Goal: Task Accomplishment & Management: Use online tool/utility

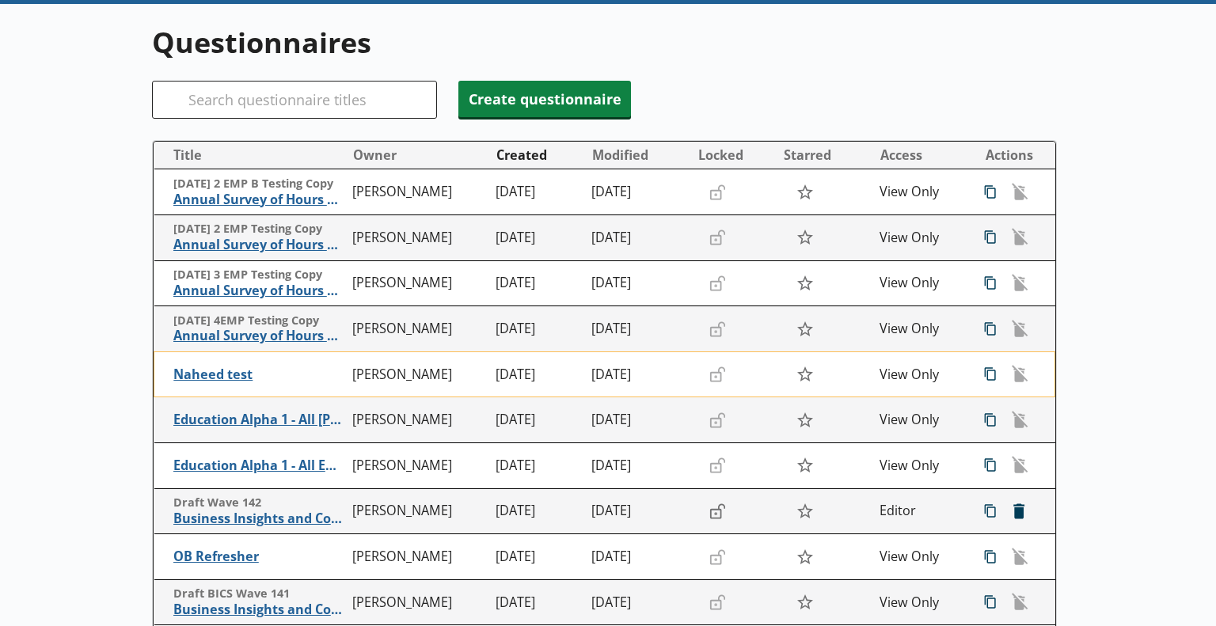
scroll to position [158, 0]
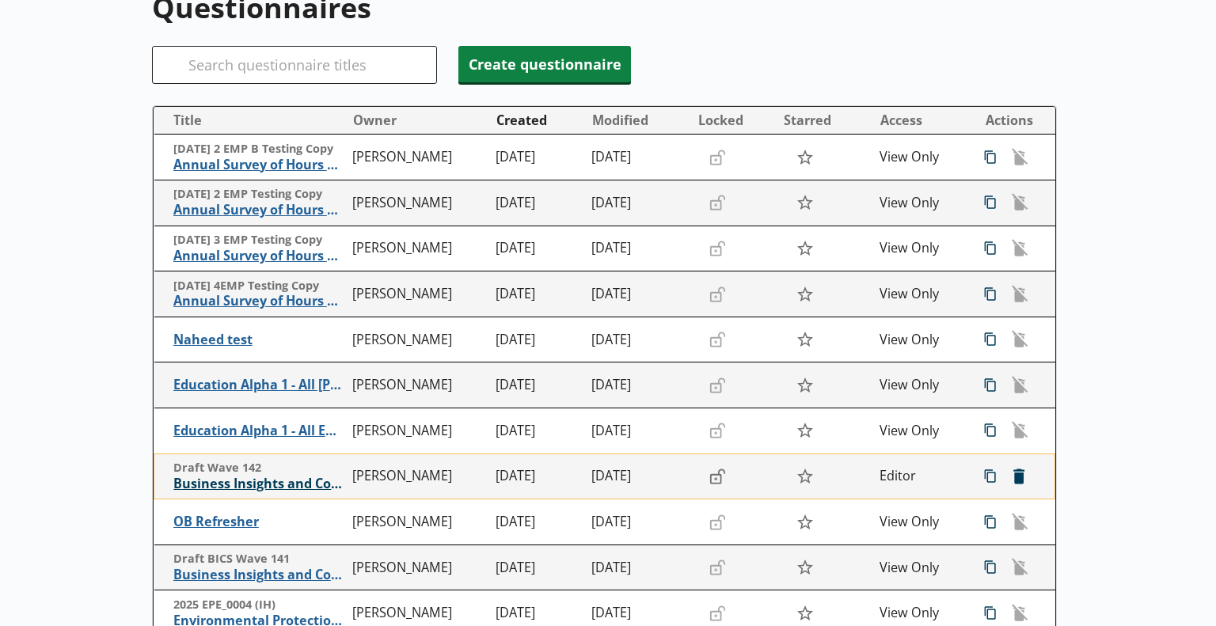
click at [285, 485] on span "Business Insights and Conditions Survey (BICS)" at bounding box center [258, 484] width 171 height 17
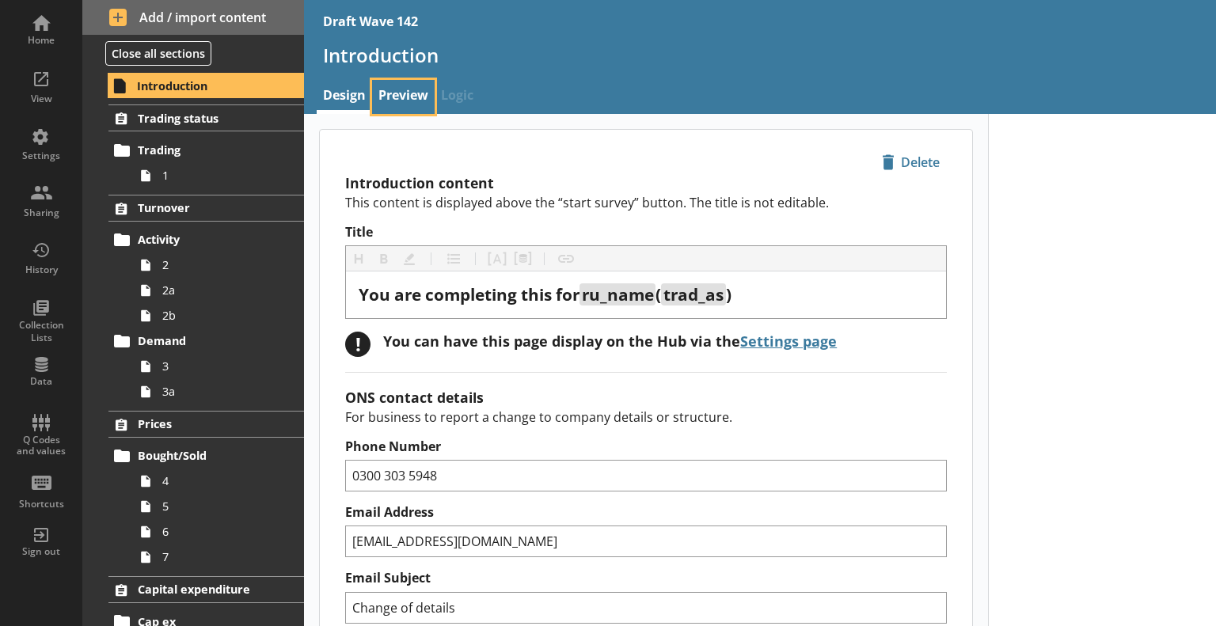
click at [413, 94] on link "Preview" at bounding box center [403, 97] width 63 height 34
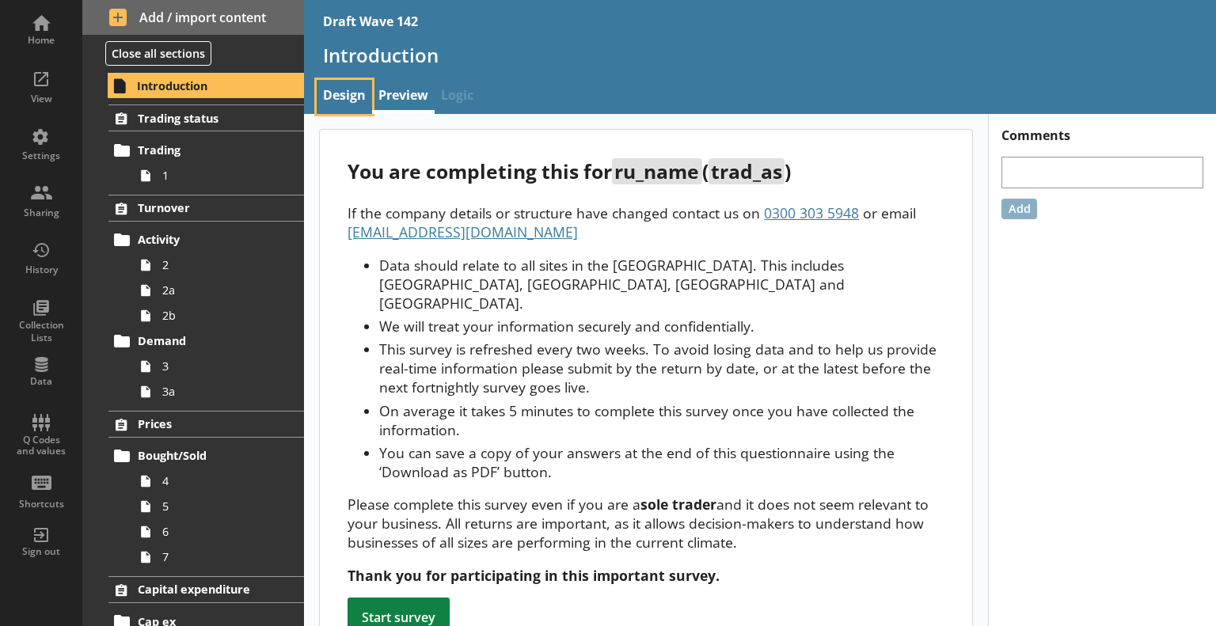
click at [352, 98] on link "Design" at bounding box center [344, 97] width 55 height 34
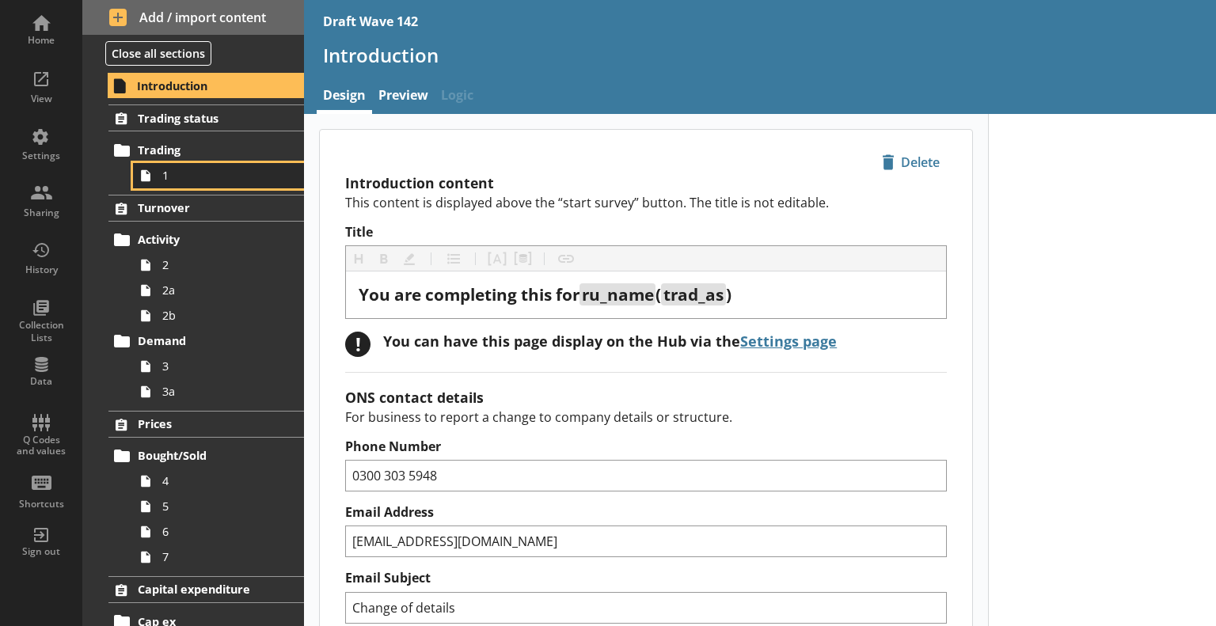
click at [211, 168] on span "1" at bounding box center [222, 175] width 120 height 15
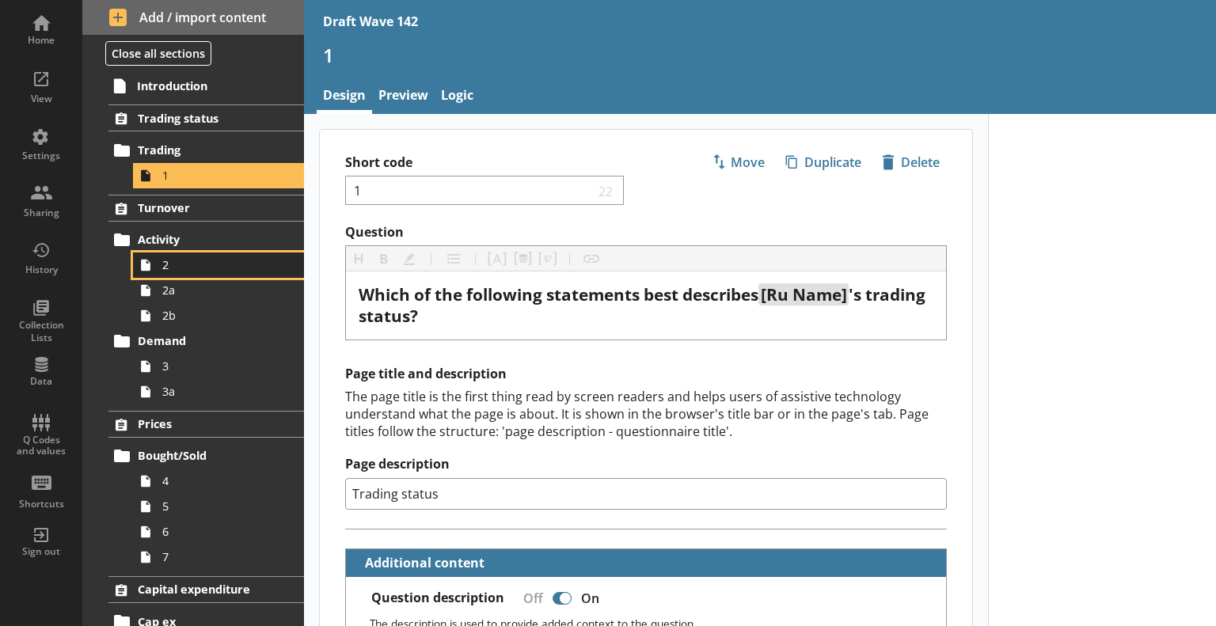
click at [222, 266] on span "2" at bounding box center [222, 264] width 120 height 15
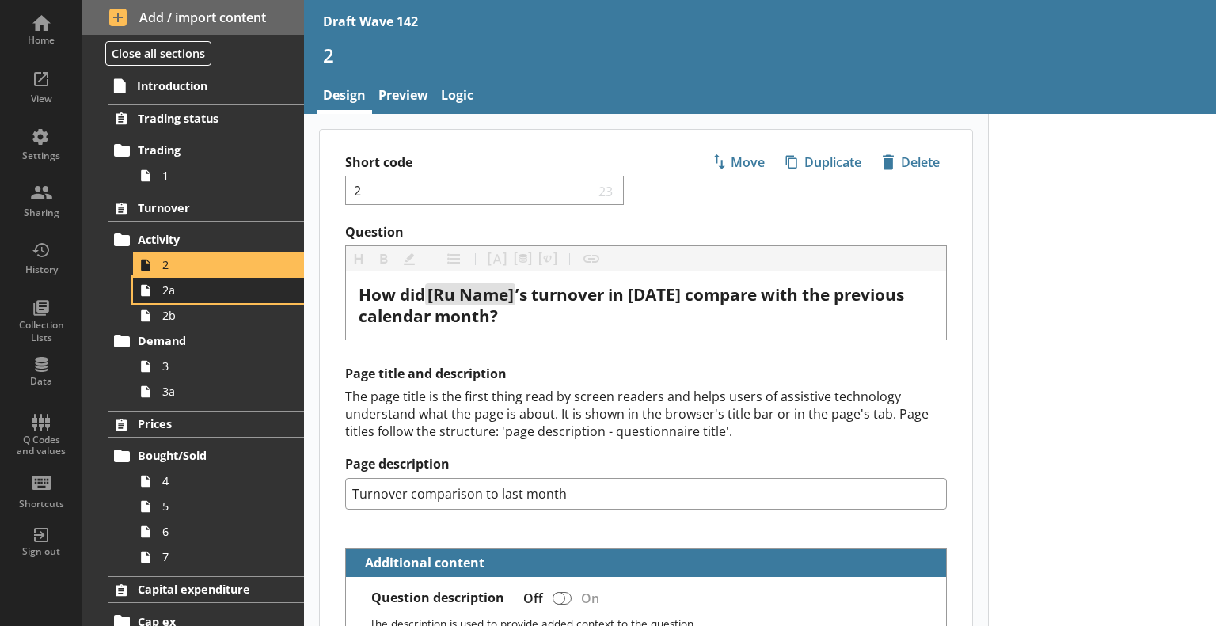
click at [190, 295] on span "2a" at bounding box center [222, 290] width 120 height 15
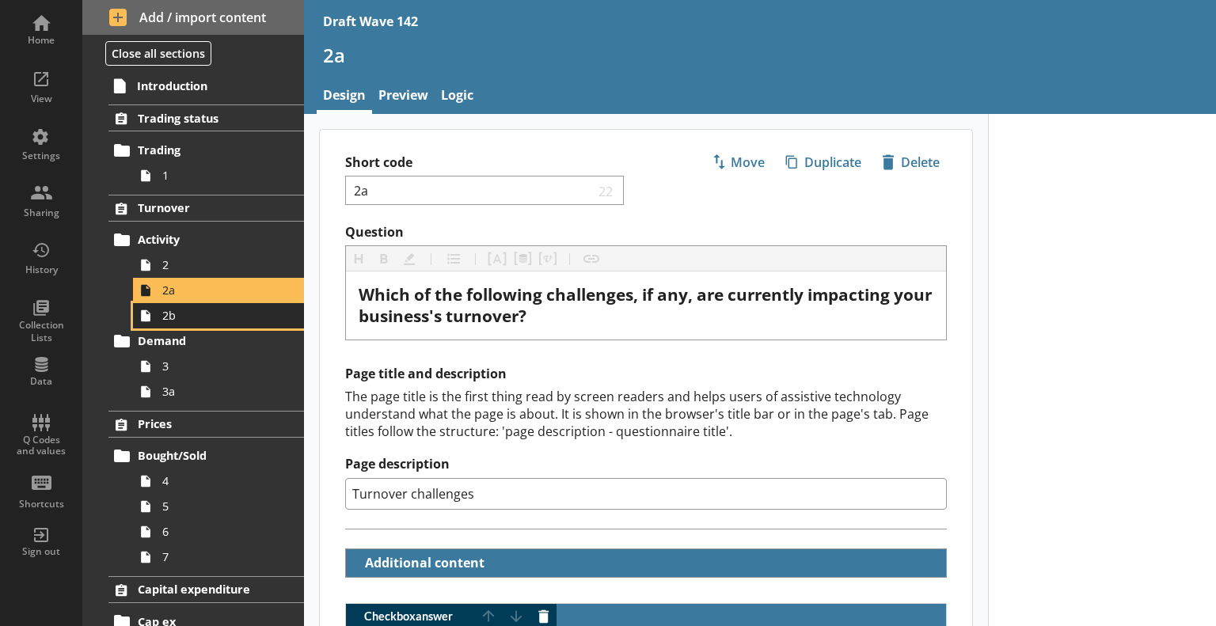
click at [231, 315] on span "2b" at bounding box center [222, 315] width 120 height 15
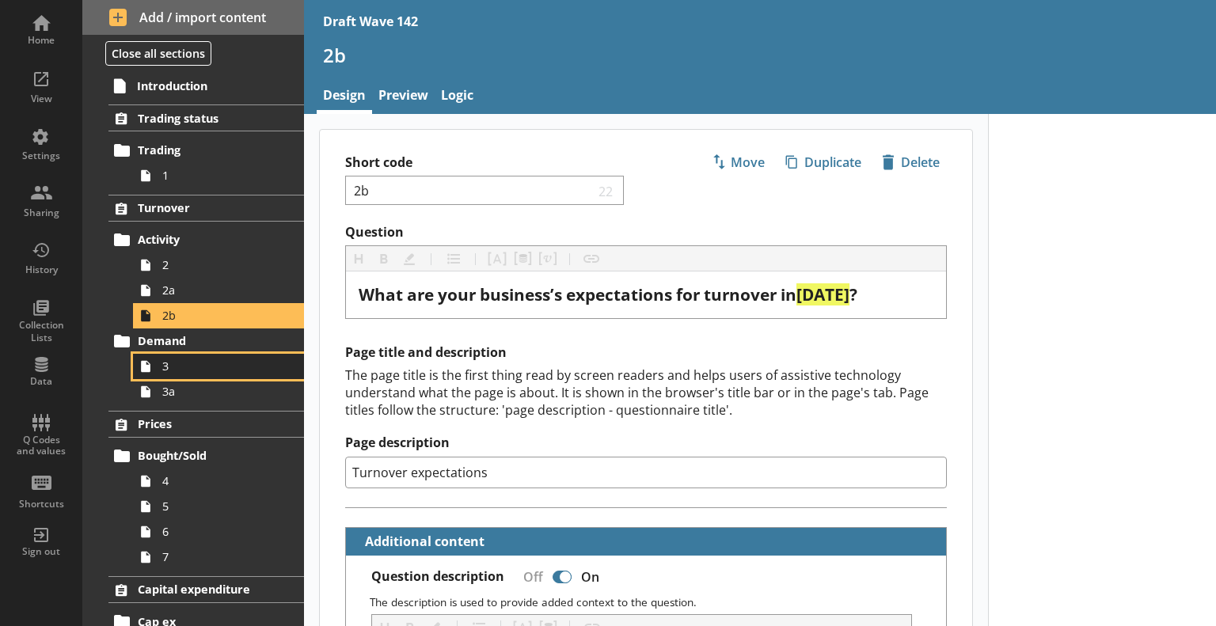
click at [171, 371] on span "3" at bounding box center [222, 366] width 120 height 15
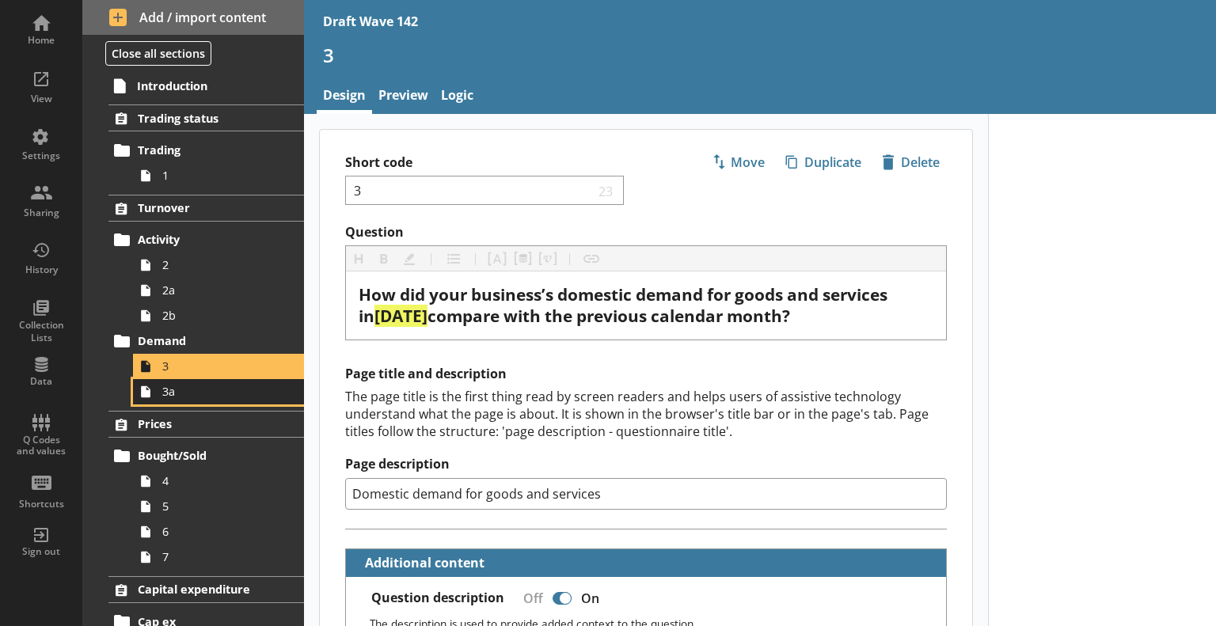
click at [205, 392] on span "3a" at bounding box center [222, 391] width 120 height 15
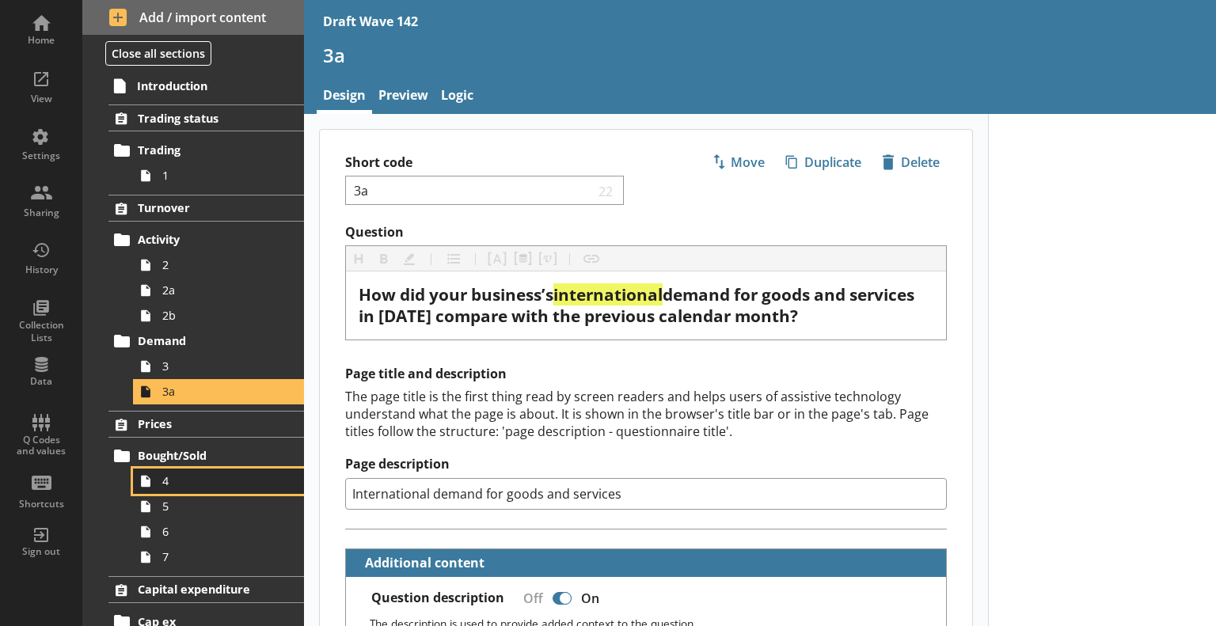
click at [195, 478] on span "4" at bounding box center [222, 481] width 120 height 15
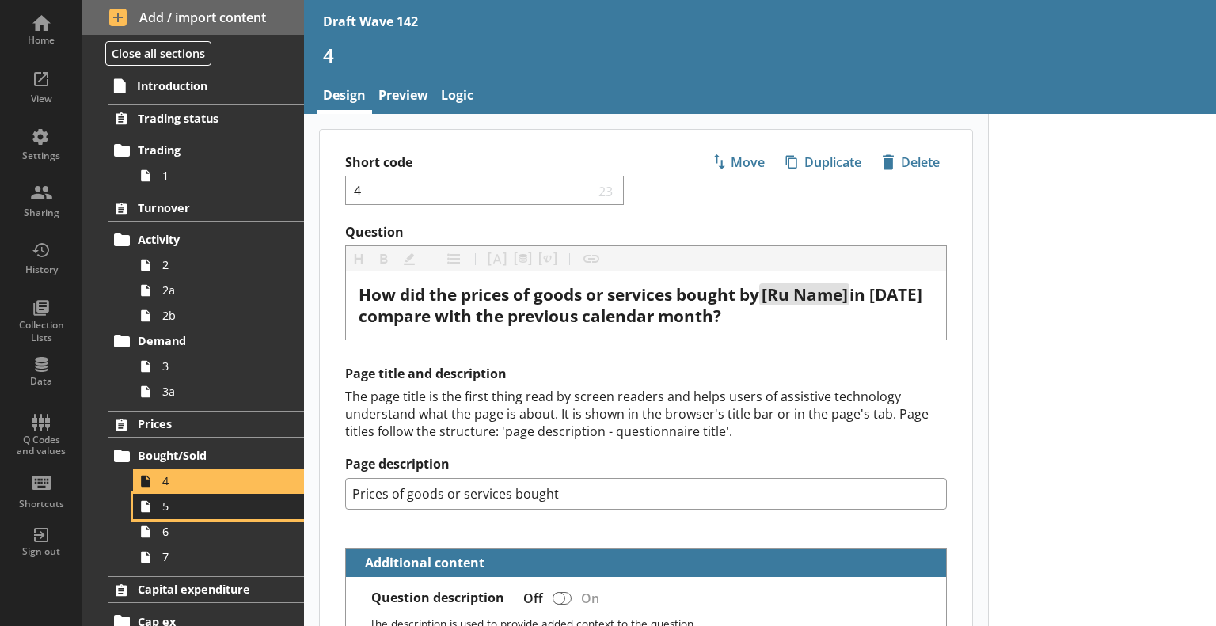
click at [253, 504] on span "5" at bounding box center [222, 506] width 120 height 15
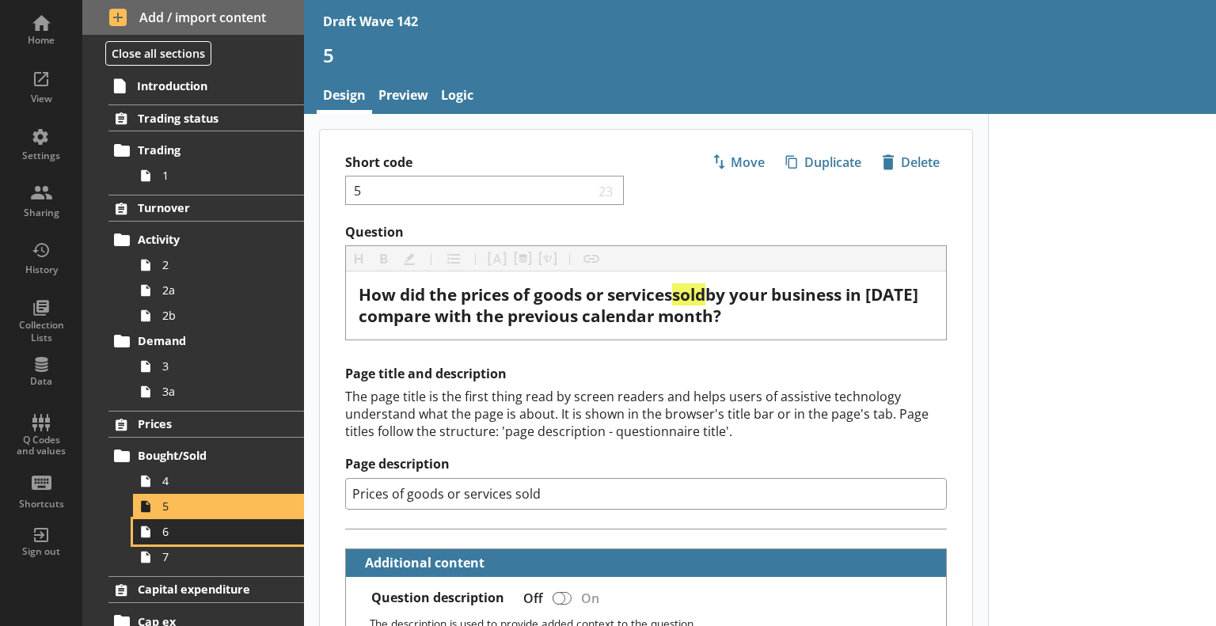
click at [245, 531] on span "6" at bounding box center [222, 531] width 120 height 15
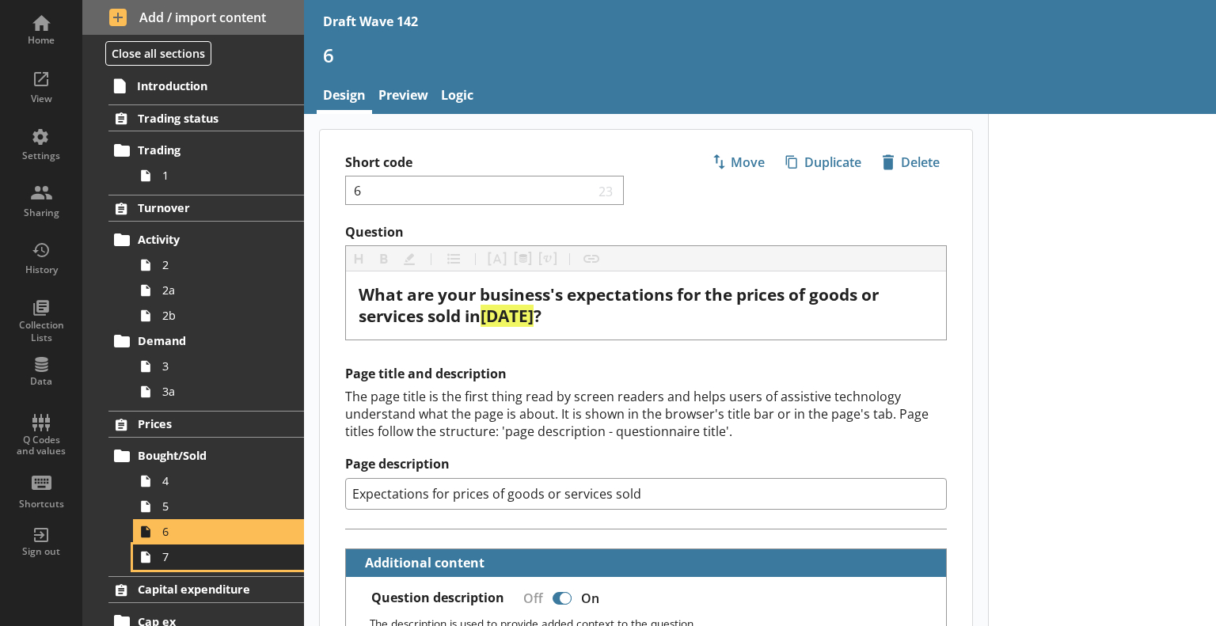
click at [187, 555] on span "7" at bounding box center [222, 557] width 120 height 15
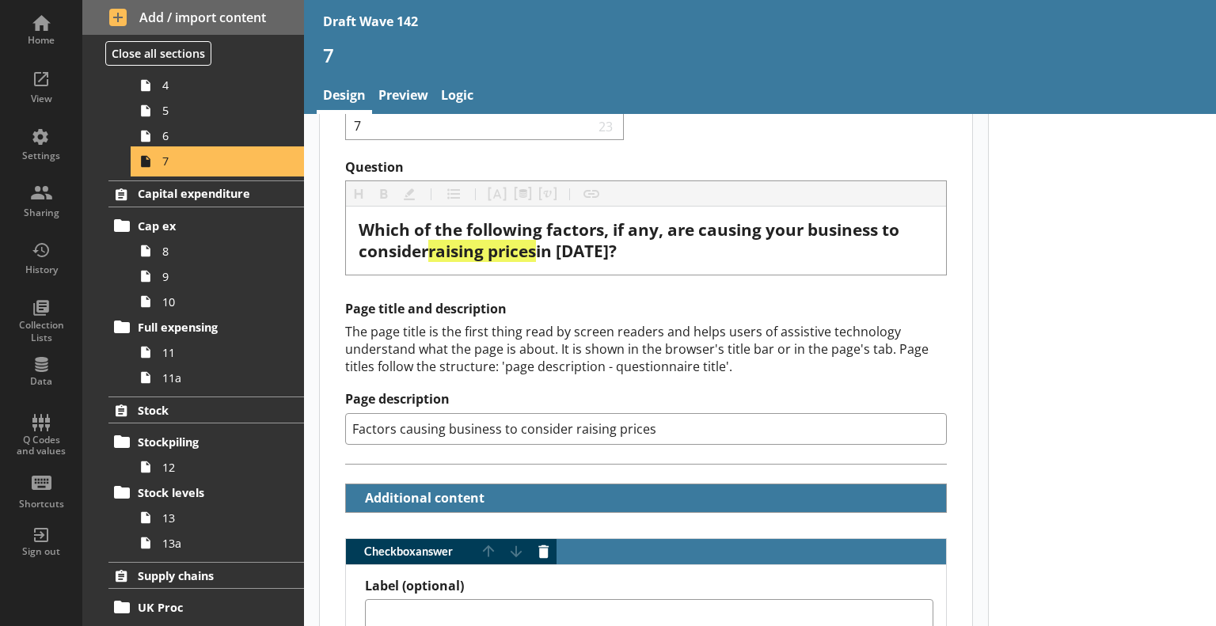
scroll to position [158, 0]
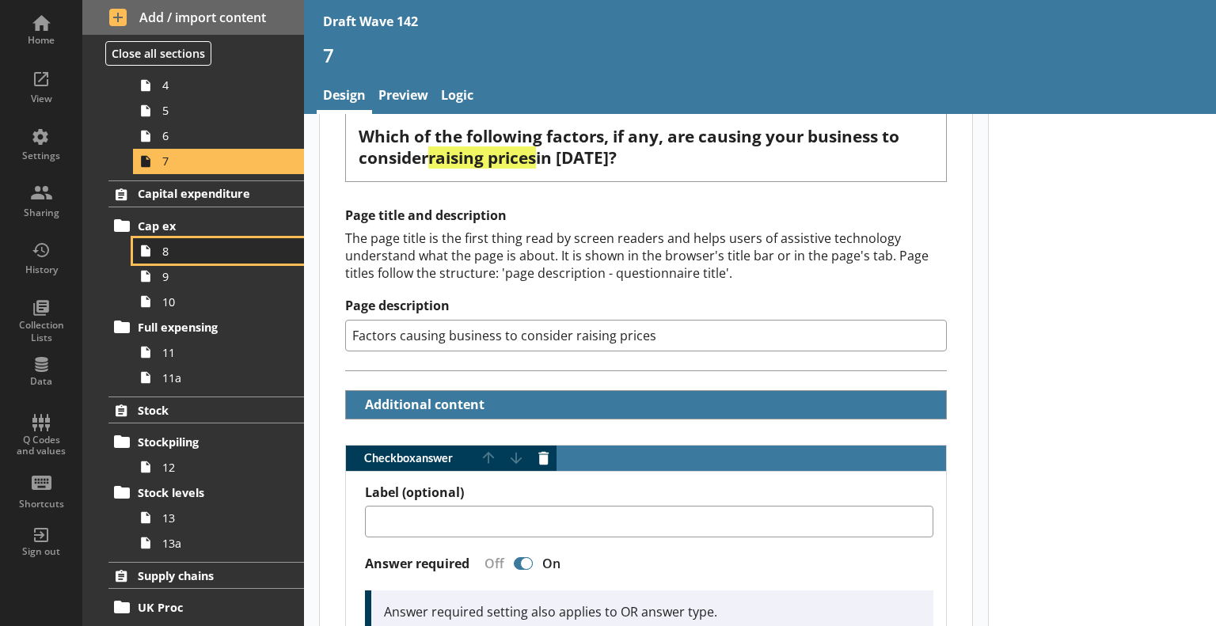
click at [226, 257] on link "8" at bounding box center [218, 250] width 171 height 25
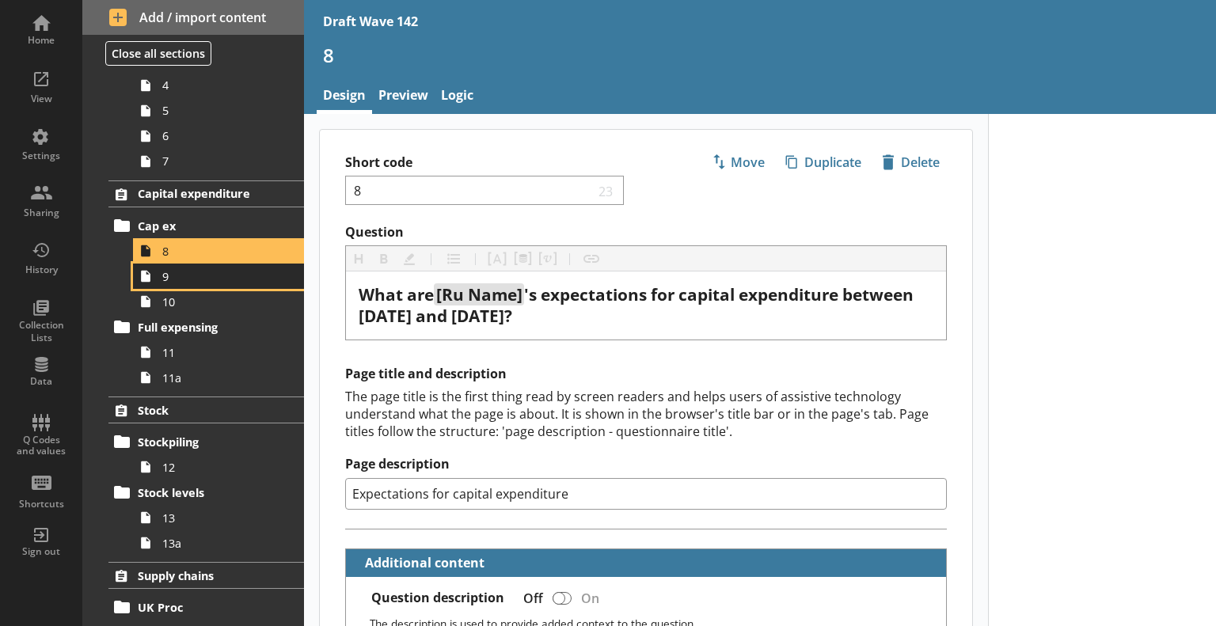
click at [200, 276] on span "9" at bounding box center [222, 276] width 120 height 15
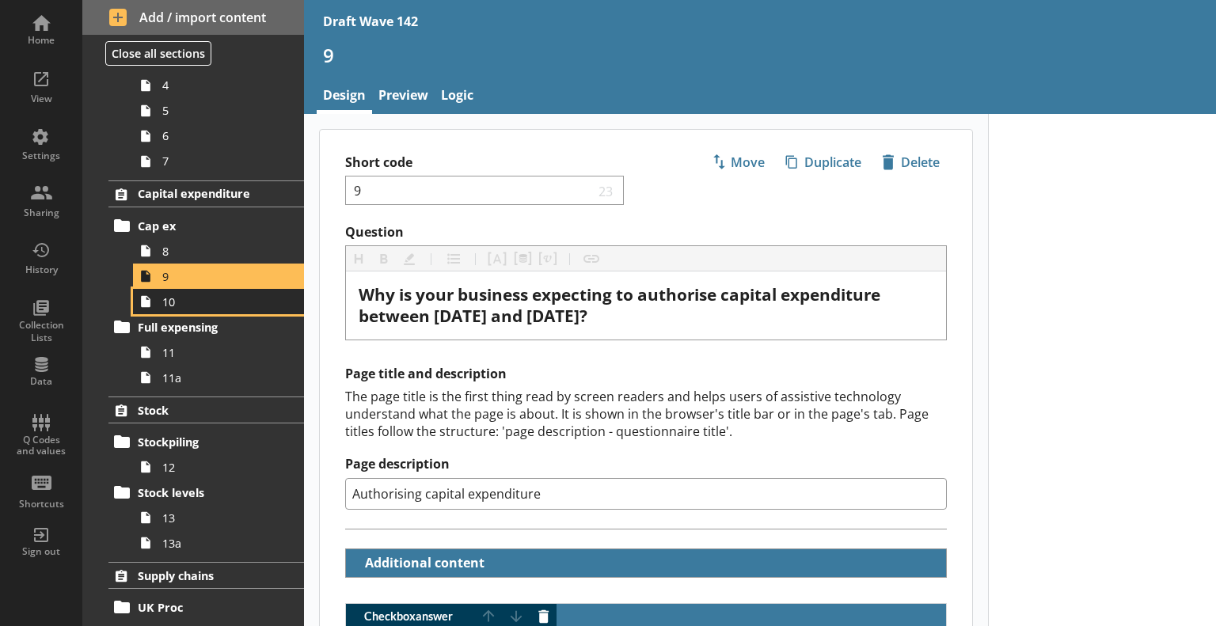
click at [201, 304] on span "10" at bounding box center [222, 302] width 120 height 15
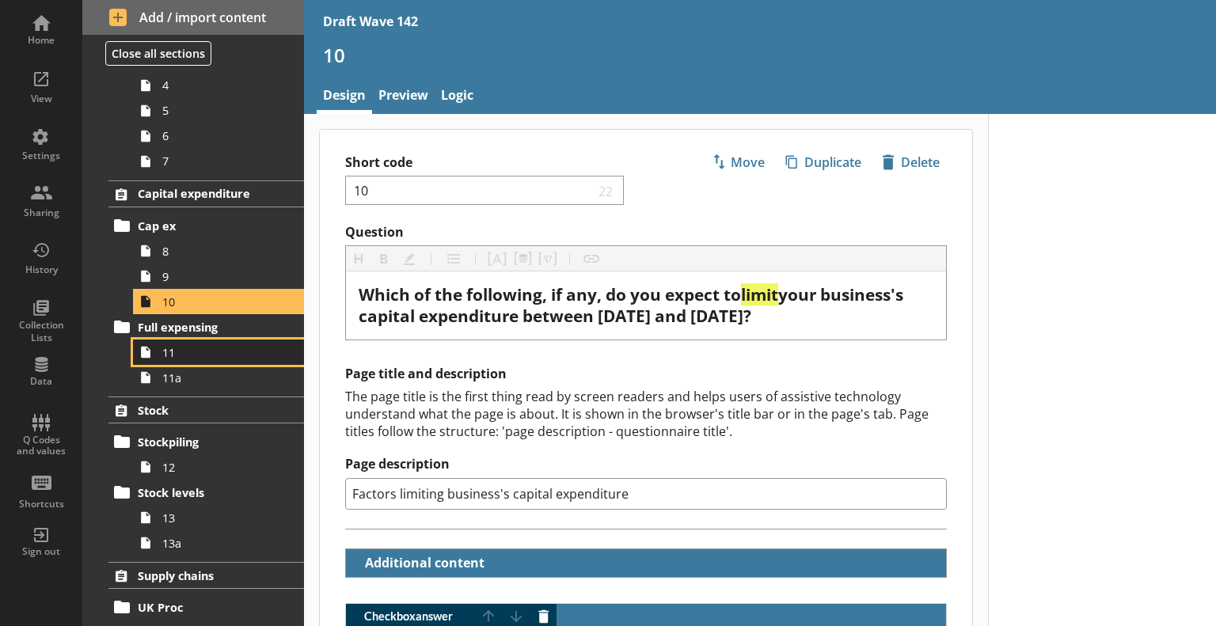
click at [159, 352] on link "11" at bounding box center [218, 352] width 171 height 25
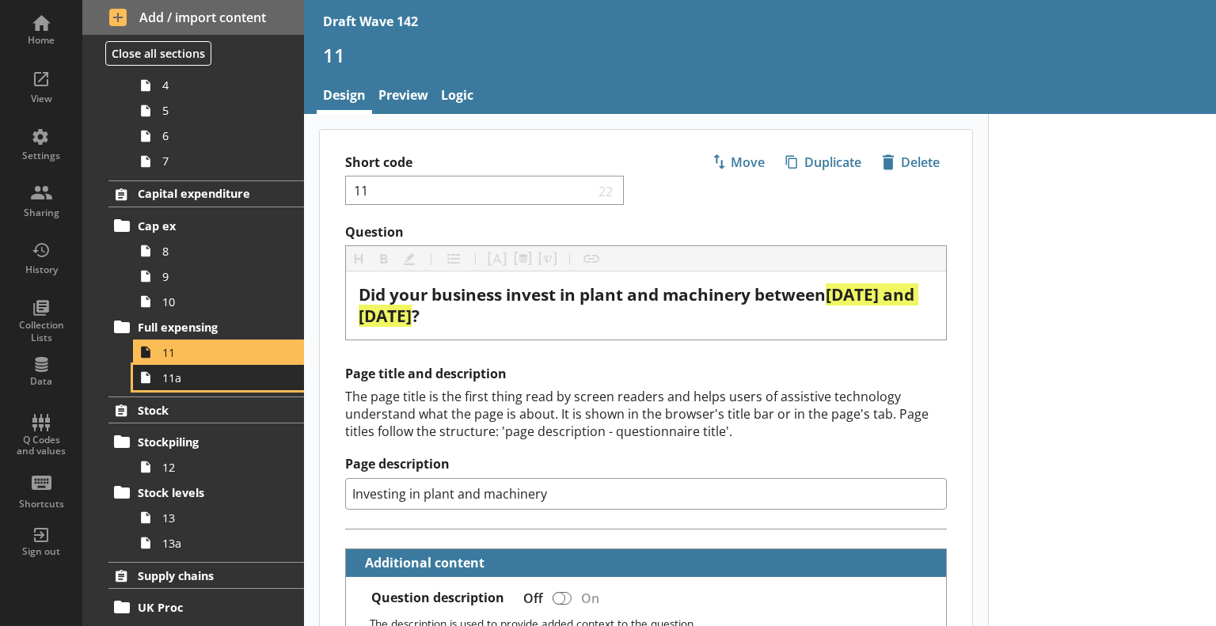
click at [229, 371] on span "11a" at bounding box center [222, 378] width 120 height 15
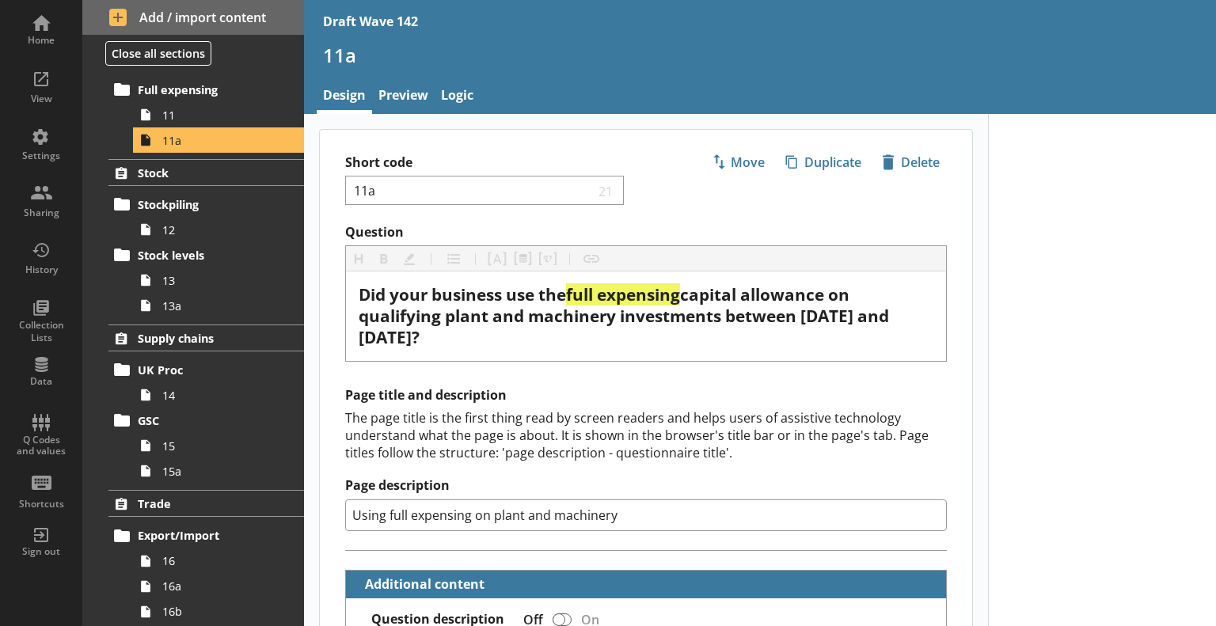
scroll to position [713, 0]
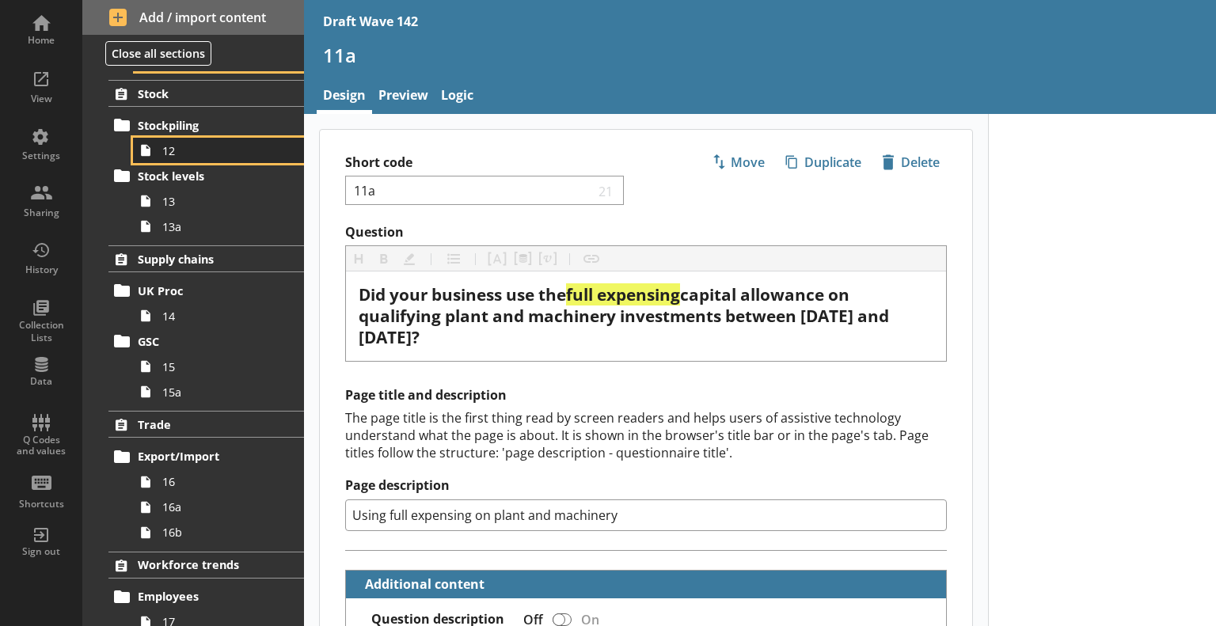
click at [214, 146] on span "12" at bounding box center [222, 150] width 120 height 15
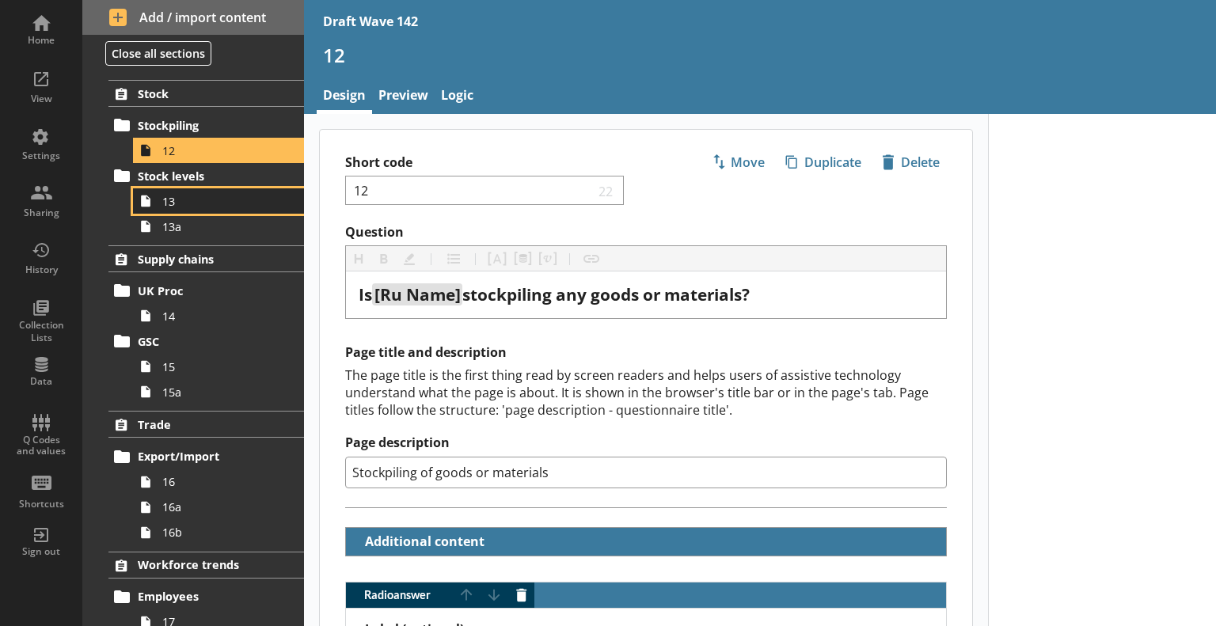
click at [228, 206] on span "13" at bounding box center [222, 201] width 120 height 15
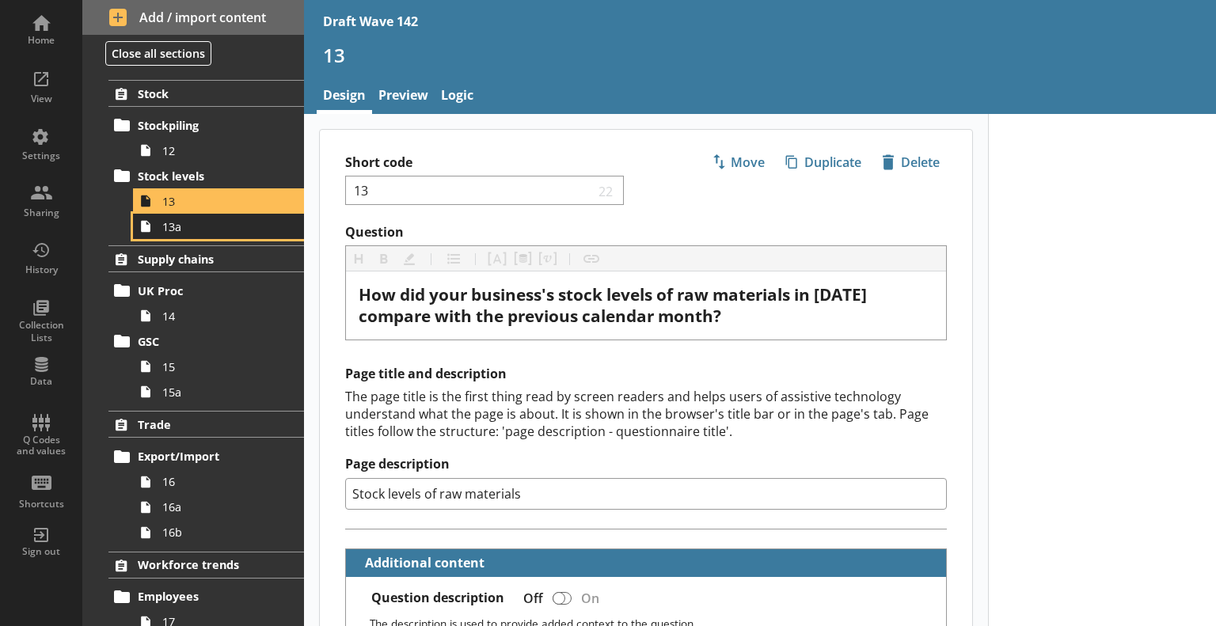
click at [227, 223] on span "13a" at bounding box center [222, 226] width 120 height 15
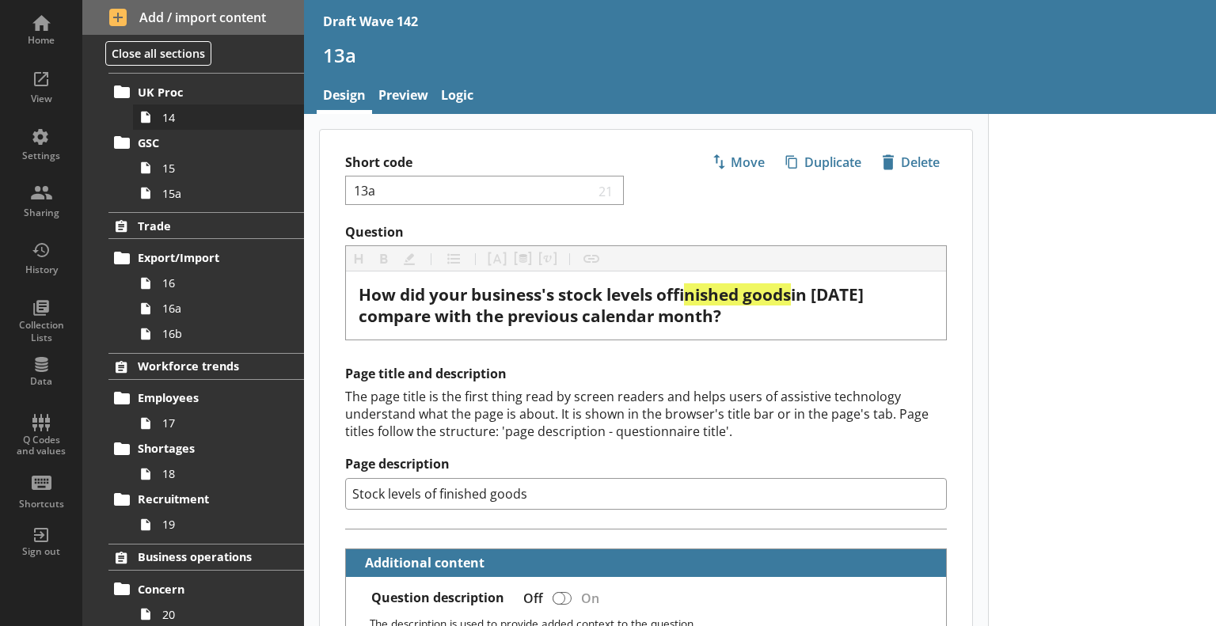
scroll to position [950, 0]
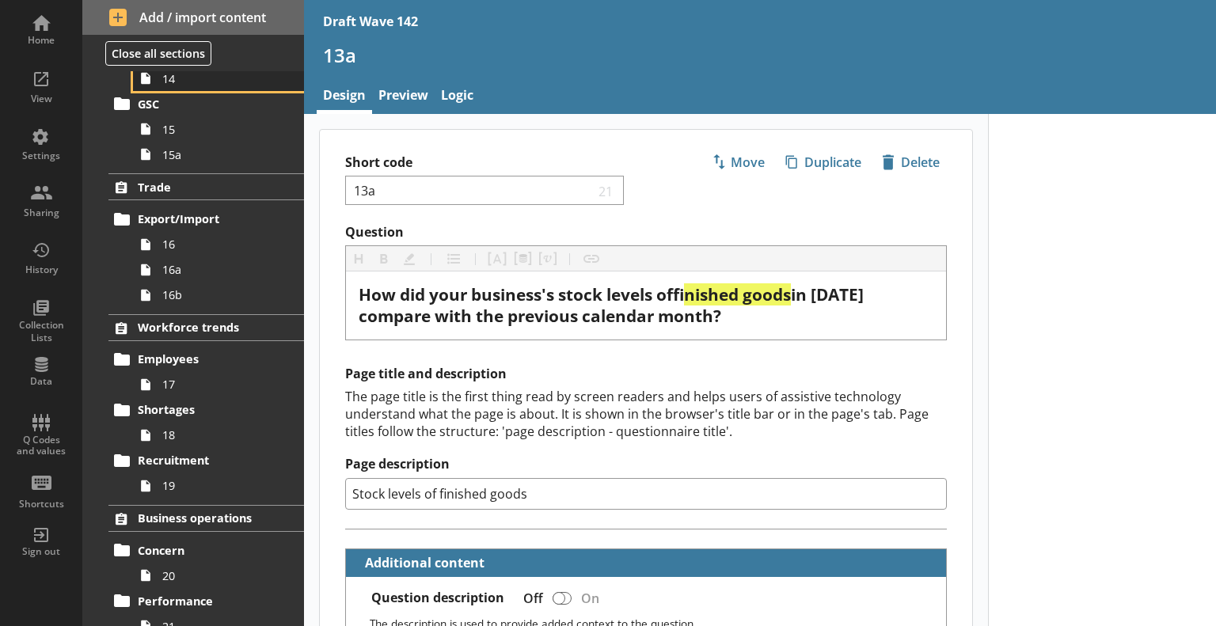
click at [211, 82] on span "14" at bounding box center [222, 78] width 120 height 15
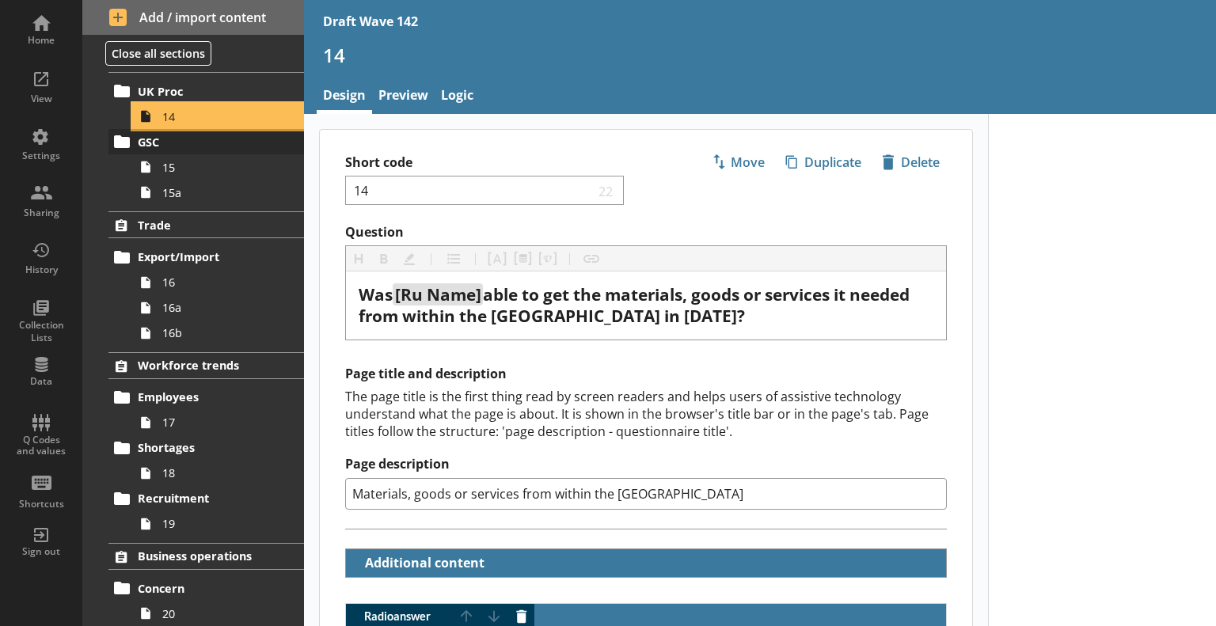
scroll to position [864, 0]
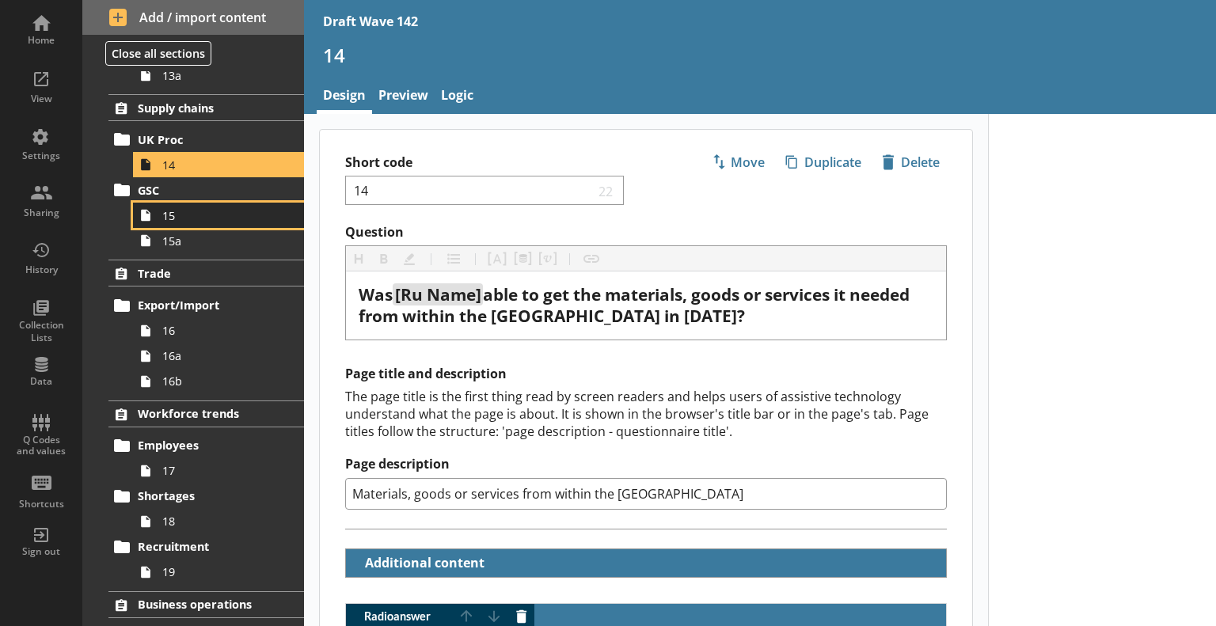
click at [209, 221] on link "15" at bounding box center [218, 215] width 171 height 25
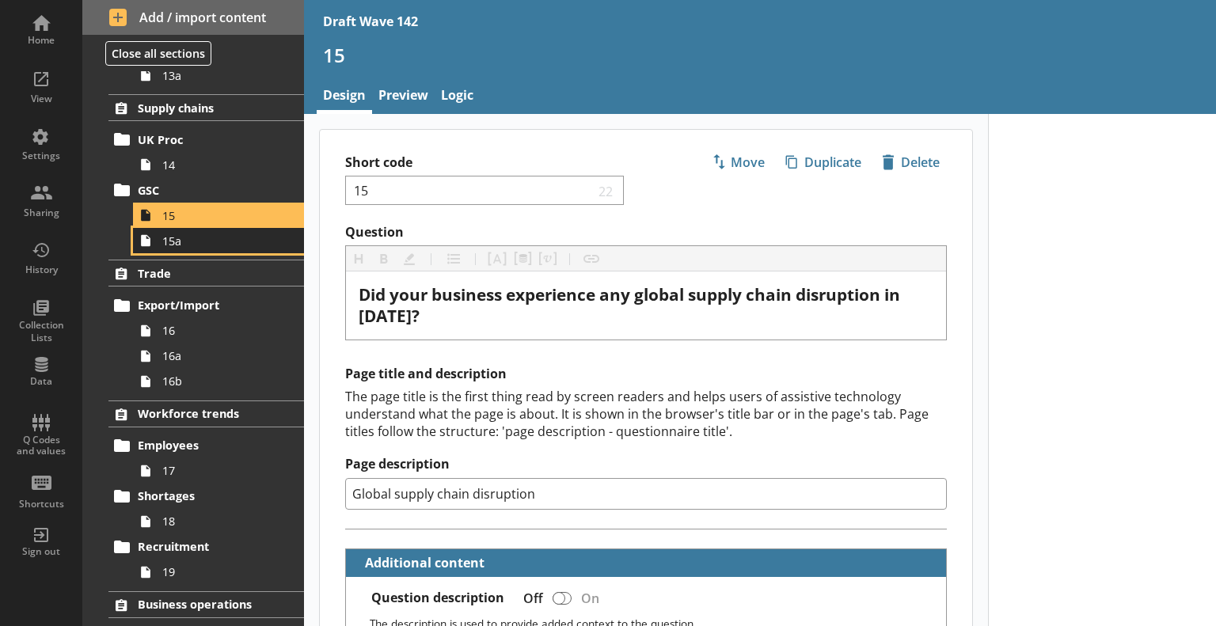
click at [188, 245] on span "15a" at bounding box center [222, 241] width 120 height 15
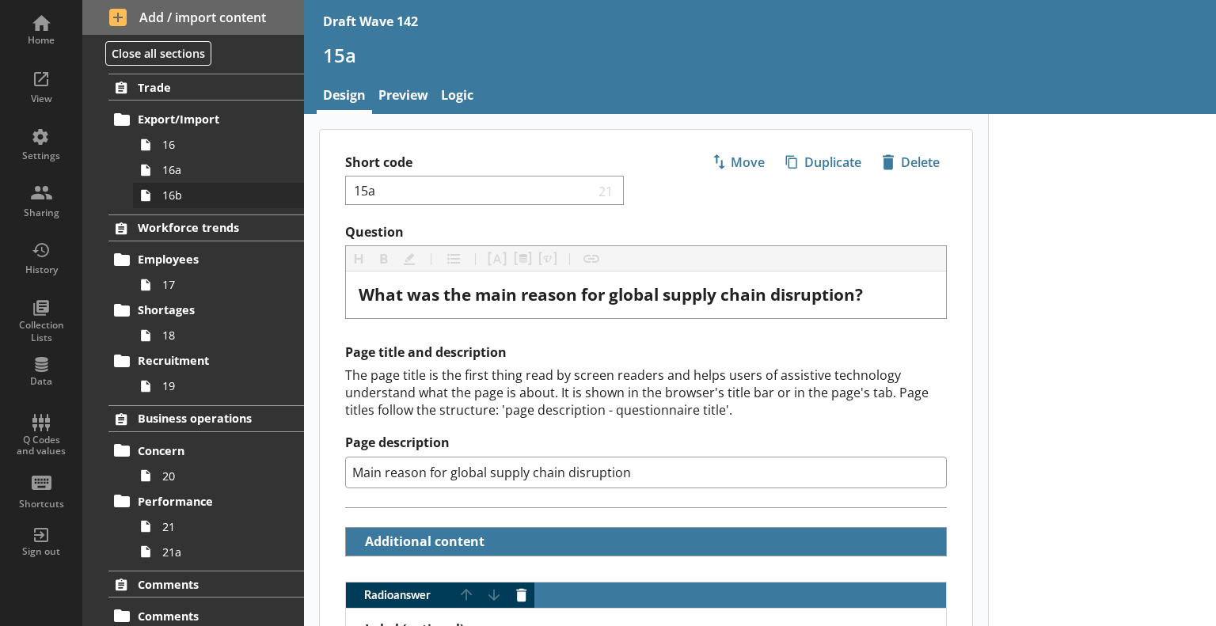
scroll to position [1022, 0]
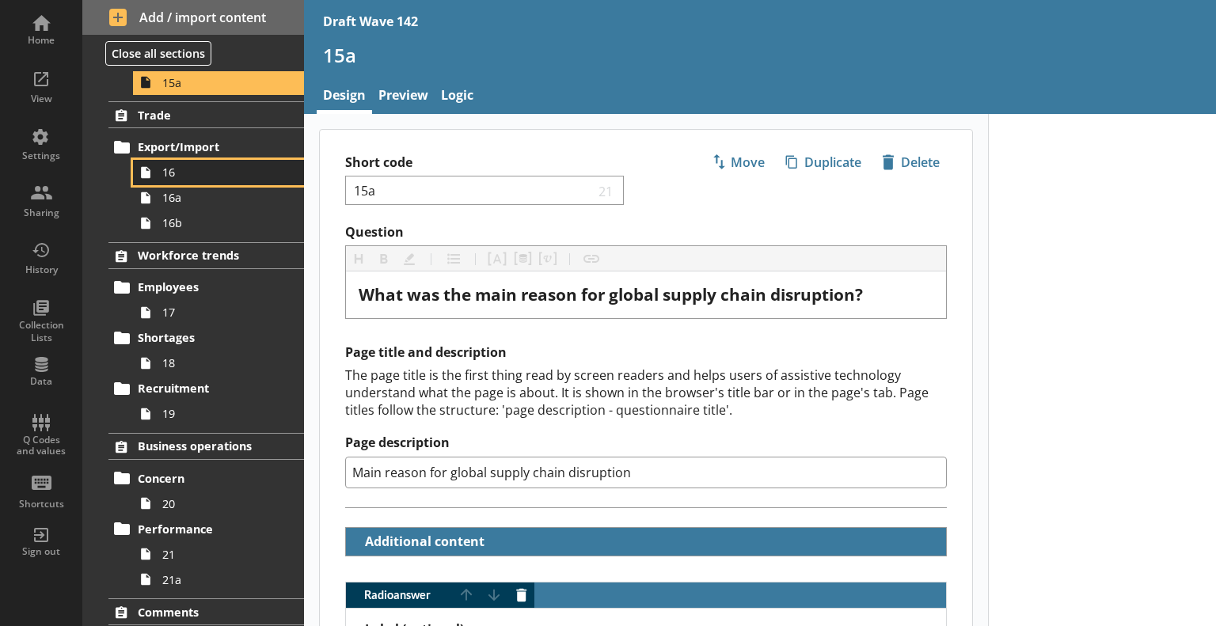
click at [188, 177] on span "16" at bounding box center [222, 172] width 120 height 15
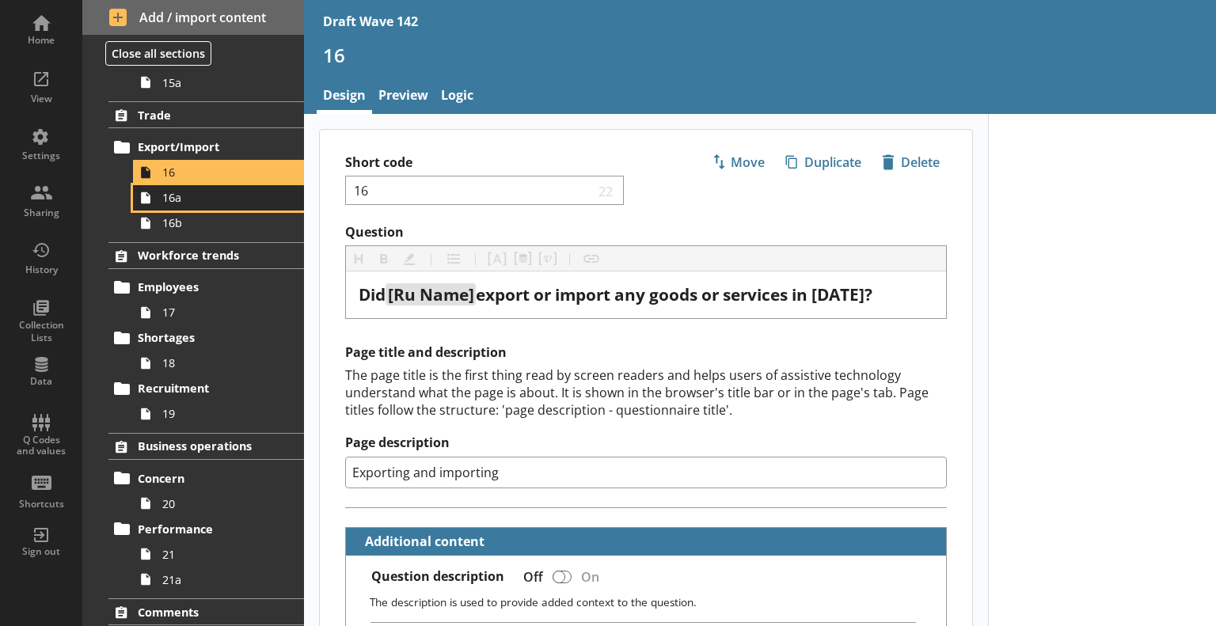
click at [212, 200] on span "16a" at bounding box center [222, 197] width 120 height 15
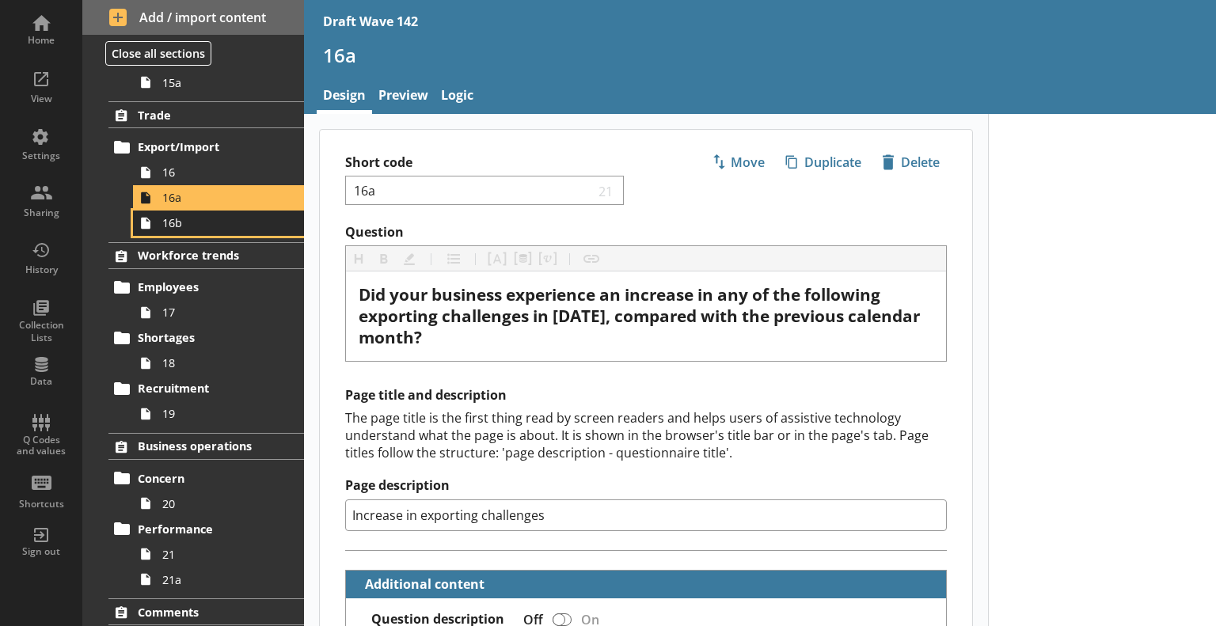
click at [193, 227] on span "16b" at bounding box center [222, 222] width 120 height 15
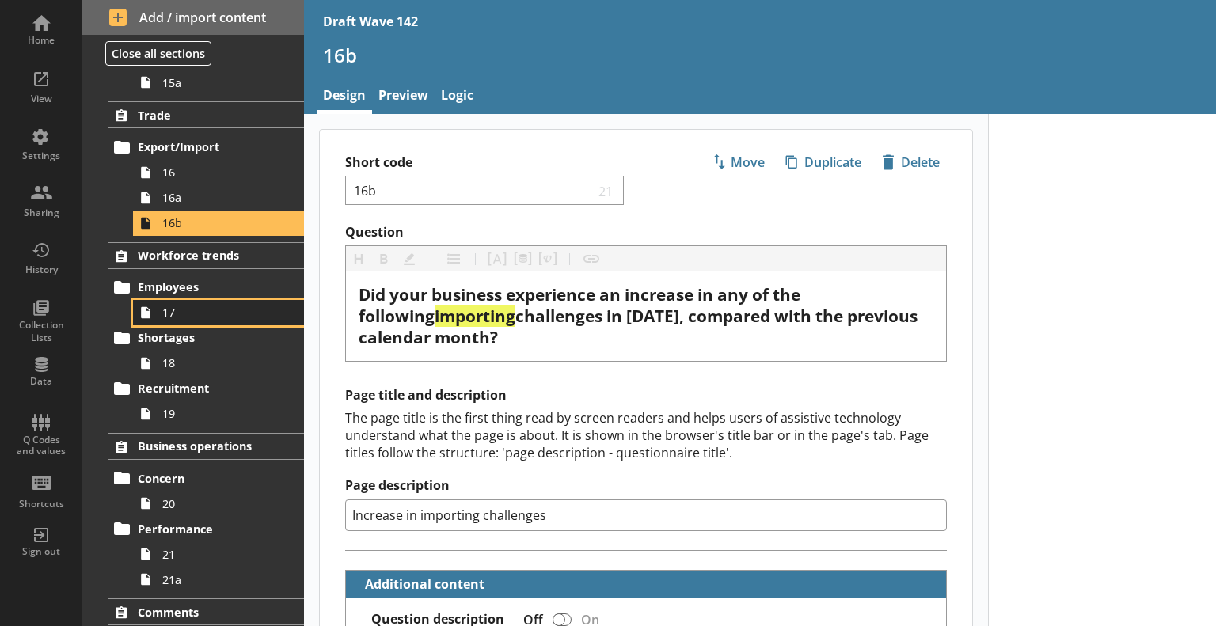
click at [195, 320] on link "17" at bounding box center [218, 312] width 171 height 25
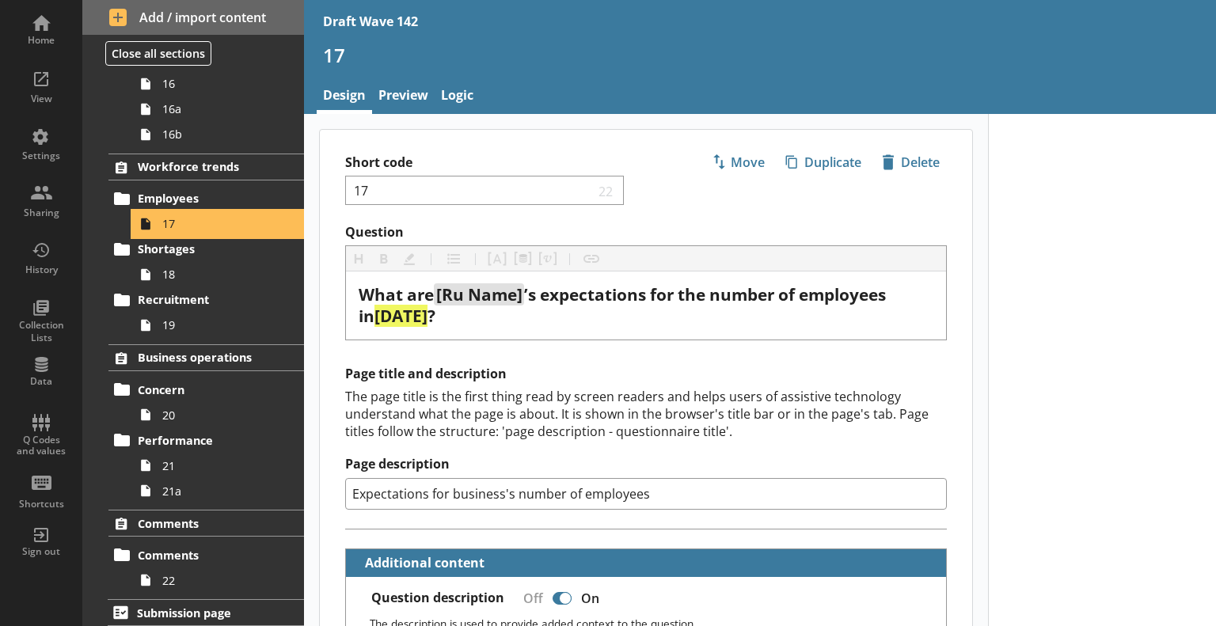
scroll to position [1113, 0]
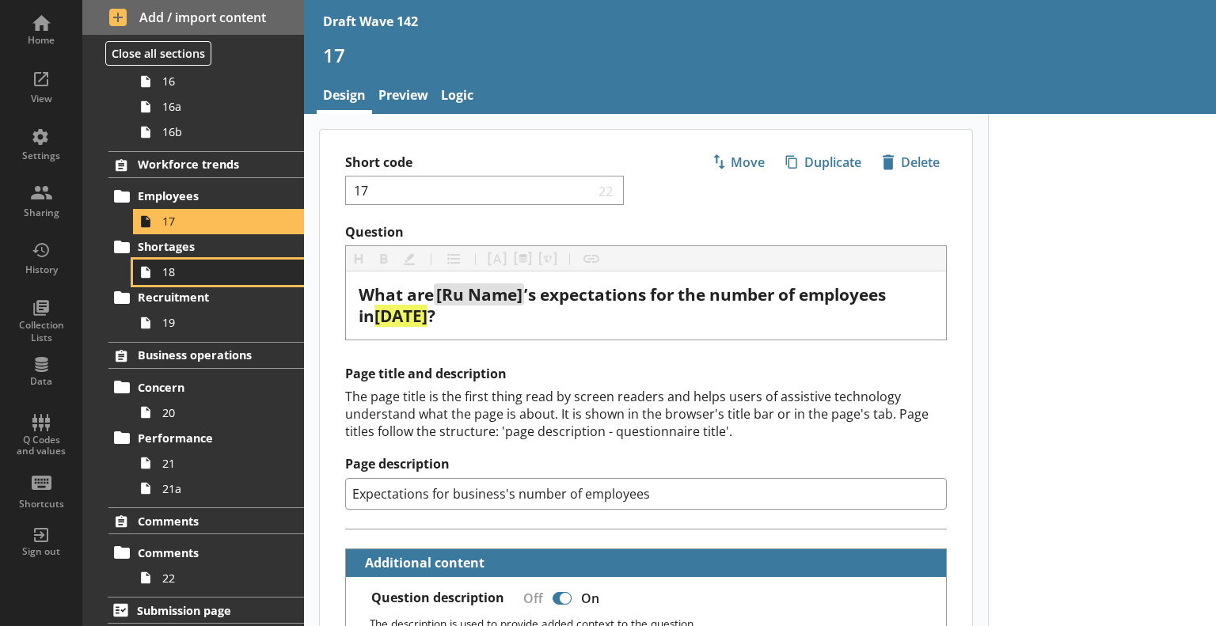
click at [207, 268] on span "18" at bounding box center [222, 271] width 120 height 15
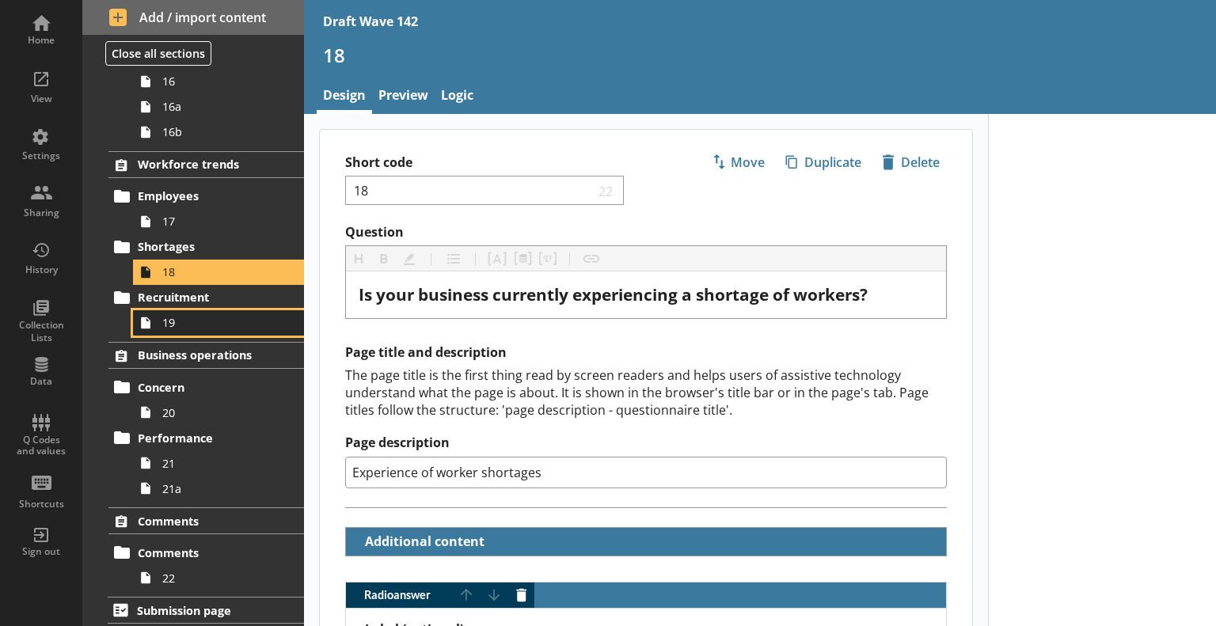
click at [219, 321] on span "19" at bounding box center [222, 322] width 120 height 15
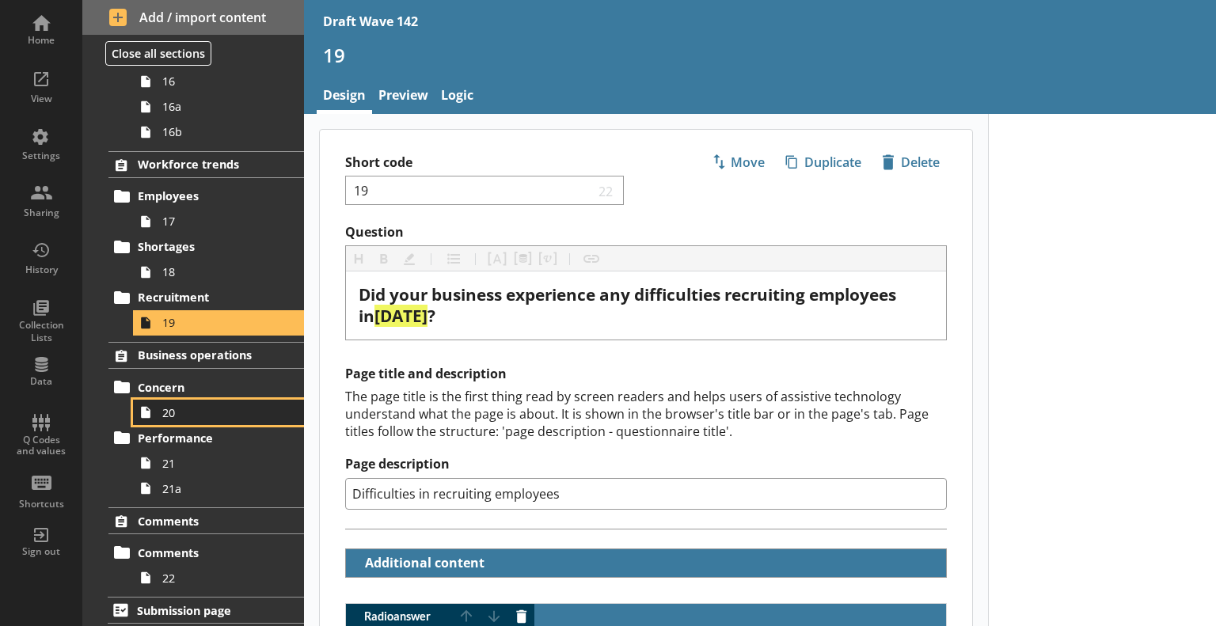
click at [227, 408] on span "20" at bounding box center [222, 412] width 120 height 15
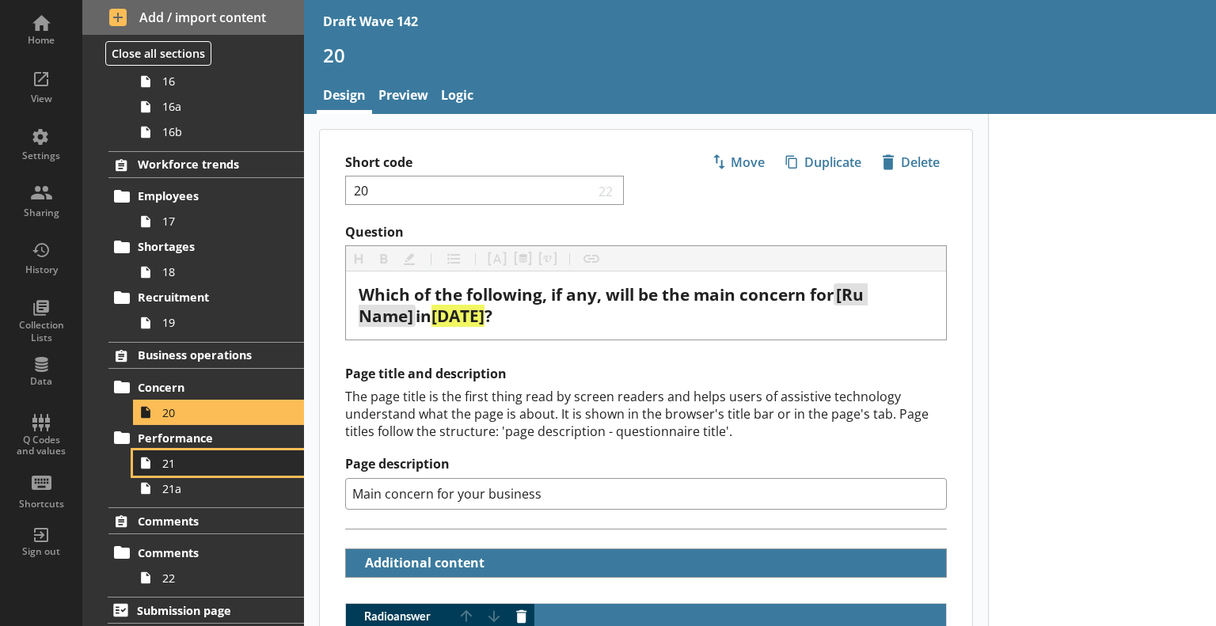
click at [196, 468] on link "21" at bounding box center [218, 463] width 171 height 25
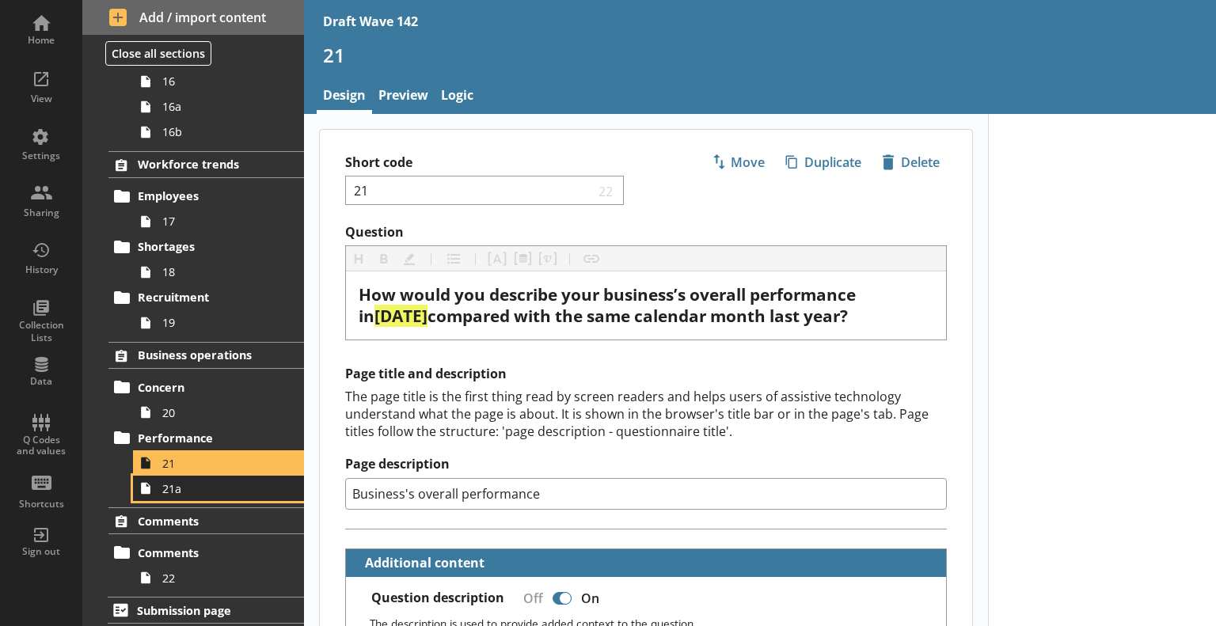
click at [209, 481] on span "21a" at bounding box center [222, 488] width 120 height 15
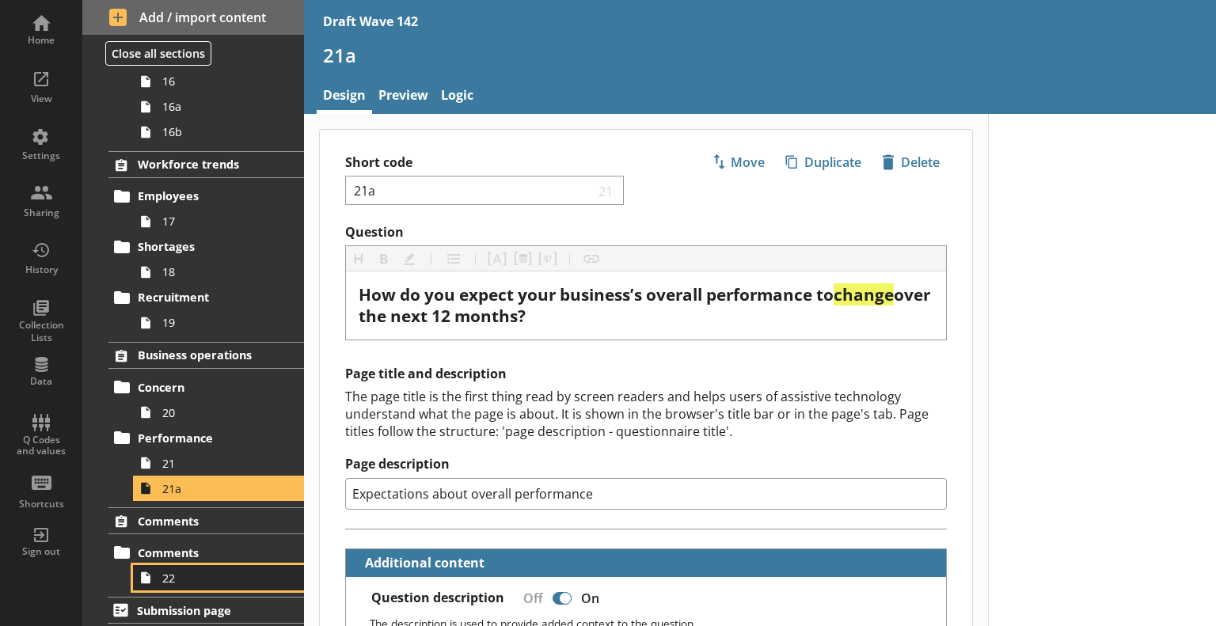
click at [223, 565] on link "22" at bounding box center [218, 577] width 171 height 25
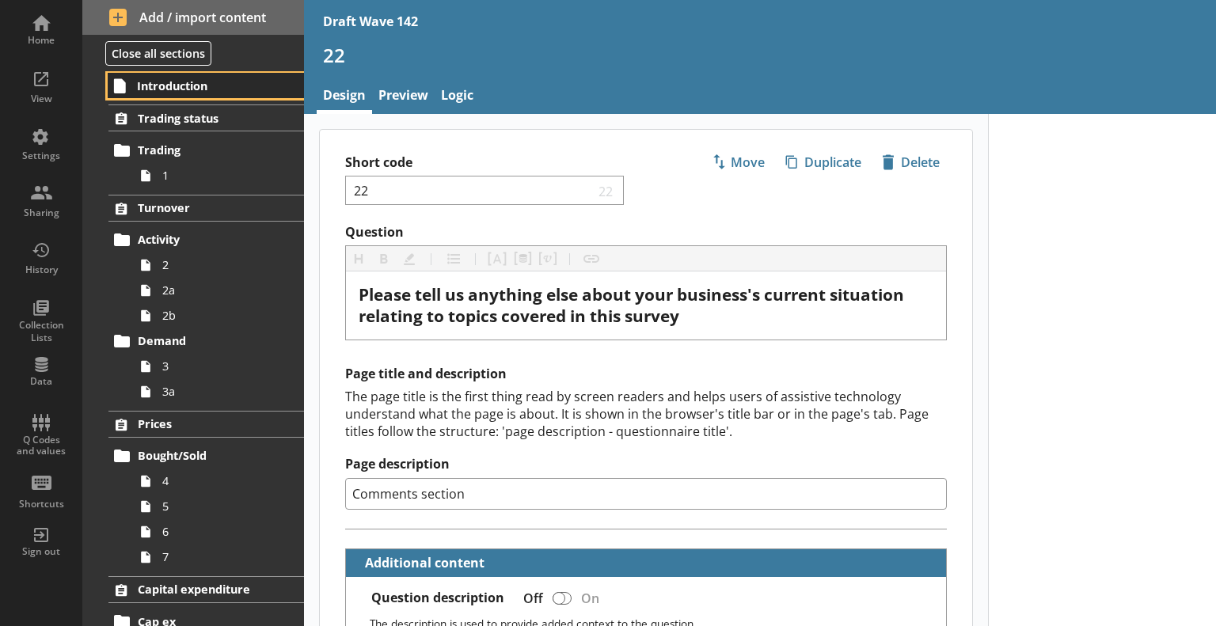
click at [200, 89] on span "Introduction" at bounding box center [206, 85] width 139 height 15
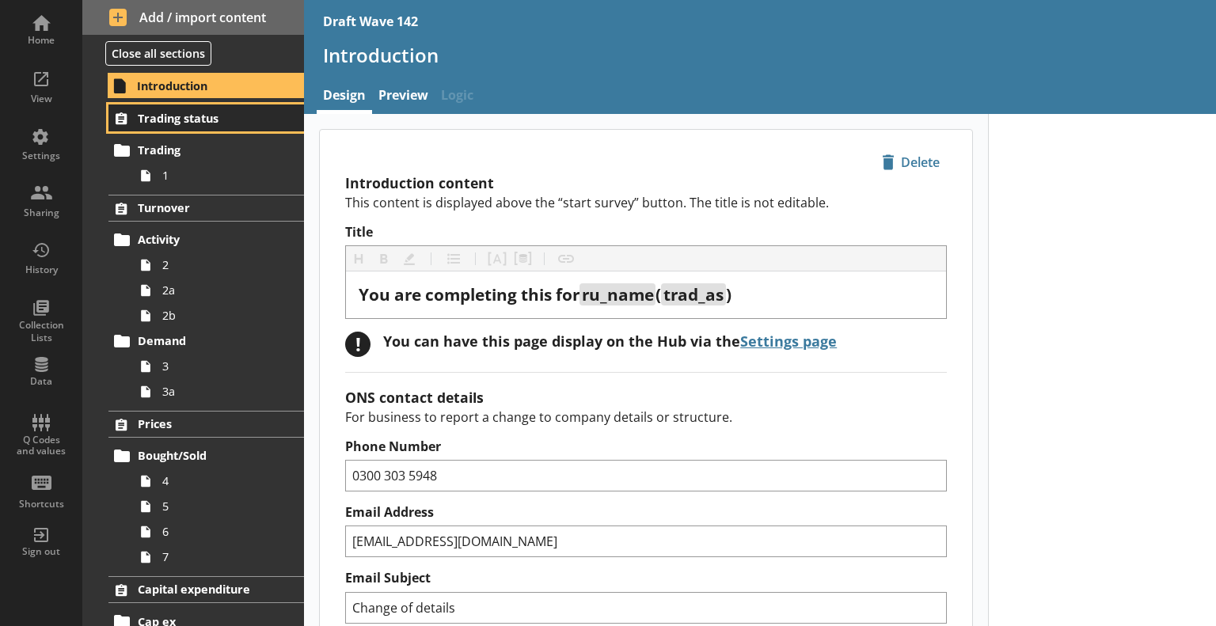
click at [224, 114] on span "Trading status" at bounding box center [207, 118] width 138 height 15
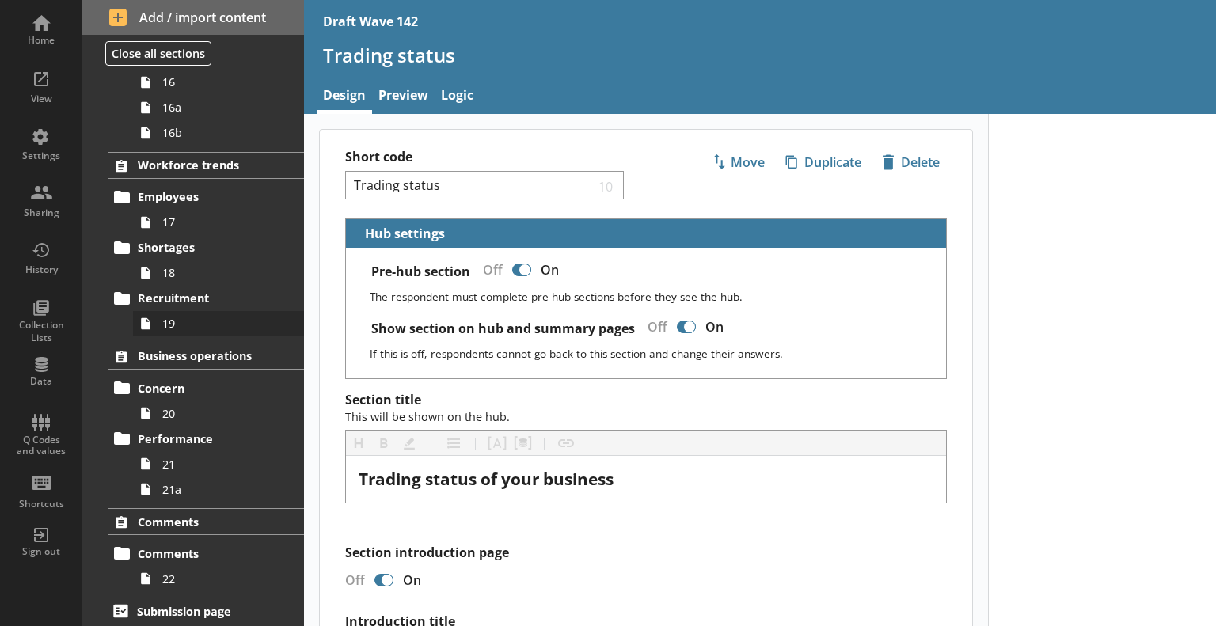
scroll to position [1113, 0]
click at [58, 34] on div "Home" at bounding box center [40, 40] width 55 height 13
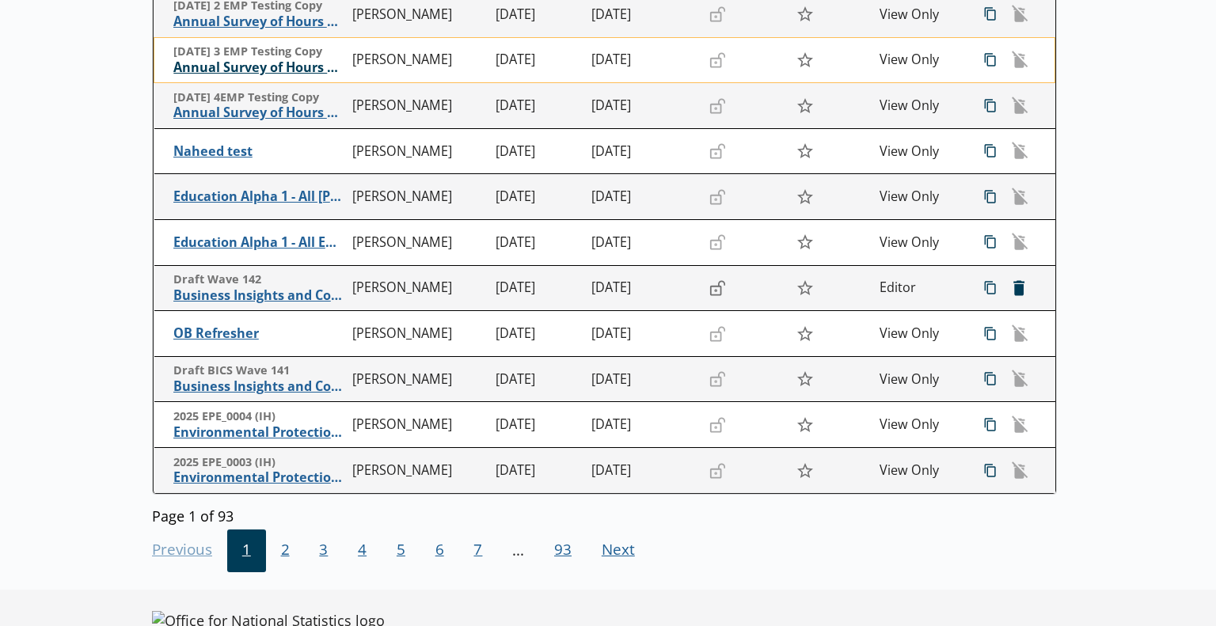
scroll to position [386, 0]
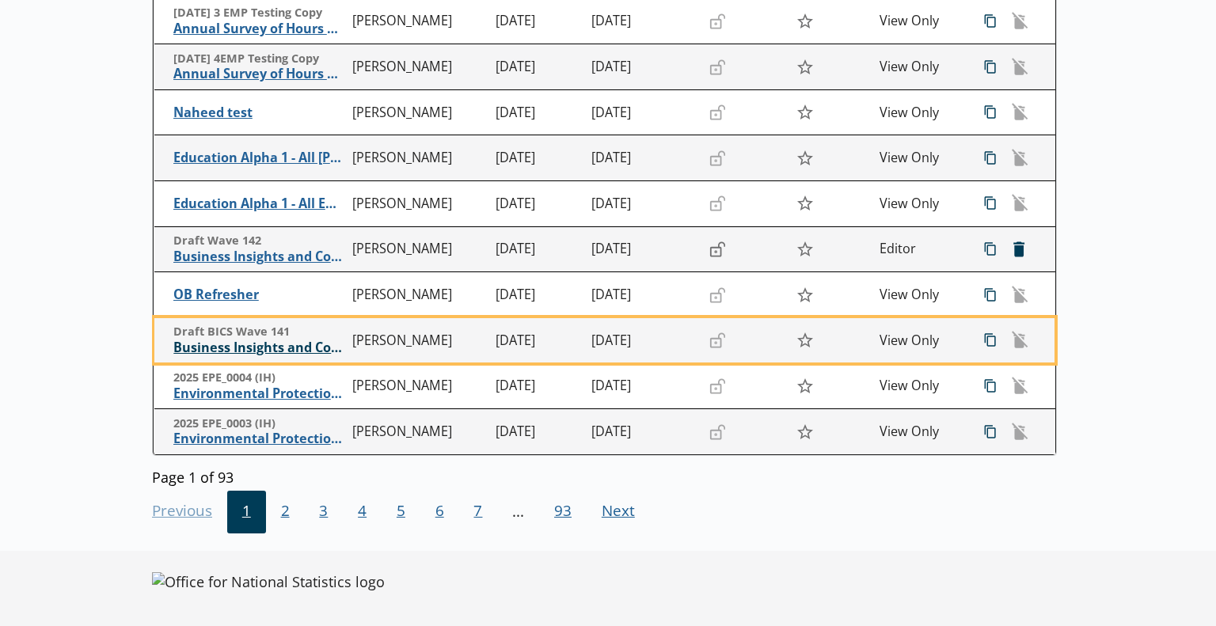
click at [293, 348] on span "Business Insights and Conditions Survey (BICS)" at bounding box center [258, 348] width 171 height 17
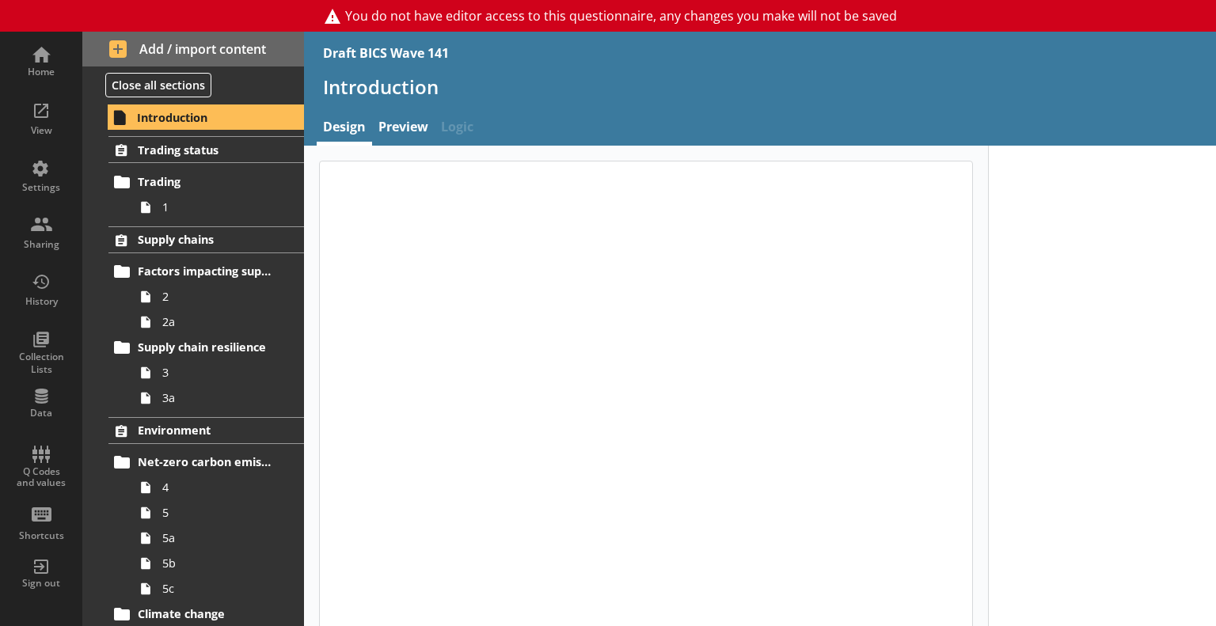
type textarea "x"
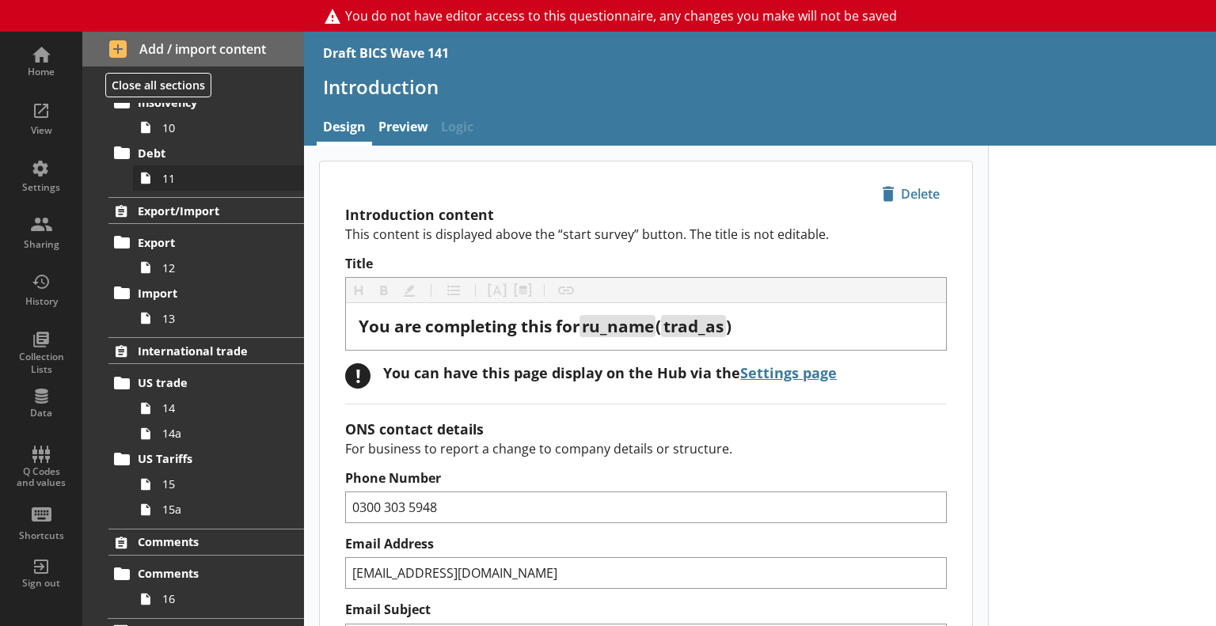
scroll to position [1169, 0]
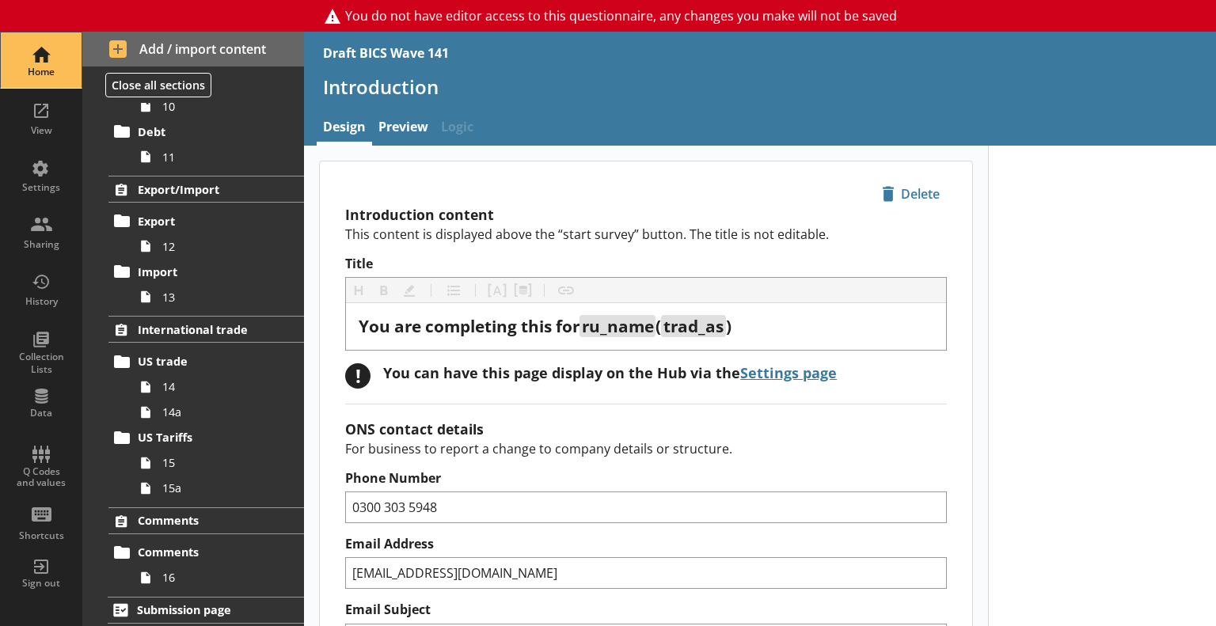
click at [38, 66] on div "Home" at bounding box center [40, 72] width 55 height 13
